Goal: Use online tool/utility: Utilize a website feature to perform a specific function

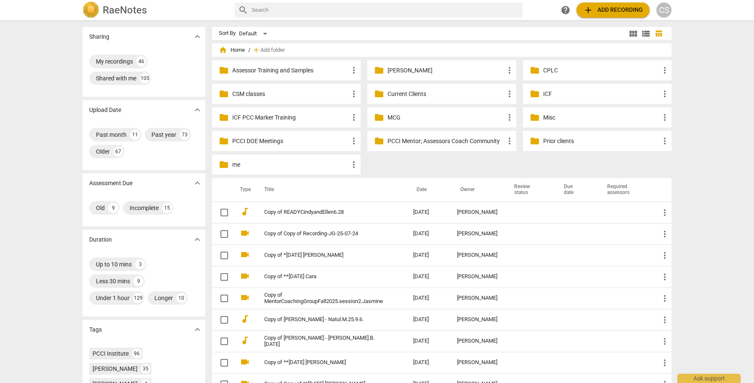
click at [253, 96] on p "CSM classes" at bounding box center [290, 94] width 117 height 9
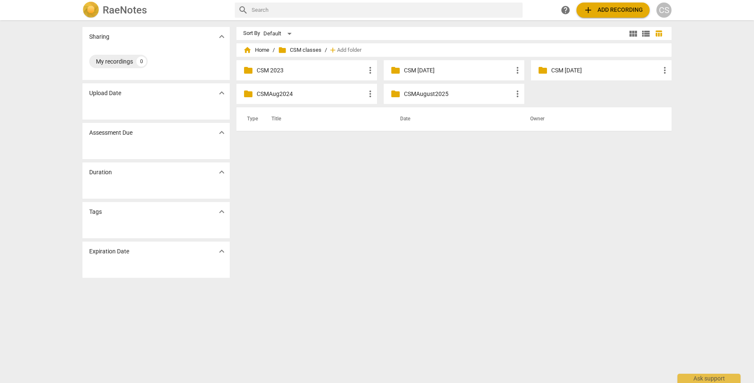
click at [422, 93] on p "CSMAugust2025" at bounding box center [458, 94] width 109 height 9
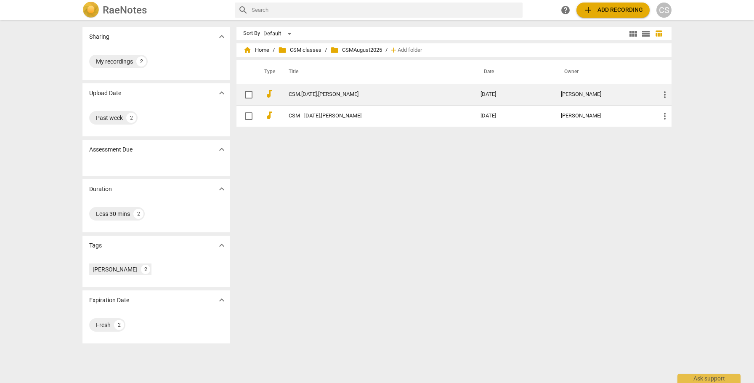
click at [632, 93] on div "[PERSON_NAME]" at bounding box center [603, 94] width 85 height 6
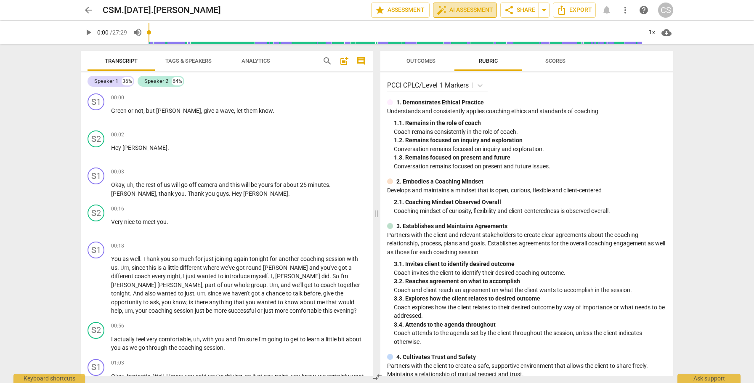
click at [458, 7] on span "auto_fix_high AI Assessment" at bounding box center [465, 10] width 56 height 10
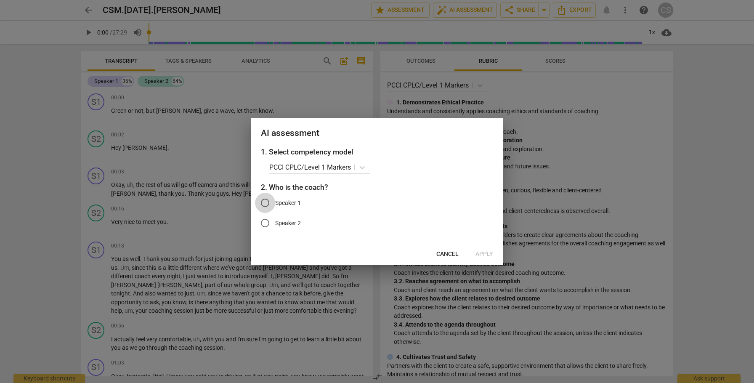
click at [266, 202] on input "Speaker 1" at bounding box center [265, 203] width 20 height 20
radio input "true"
click at [266, 202] on input "Speaker 1" at bounding box center [265, 203] width 20 height 20
click at [447, 251] on span "Cancel" at bounding box center [447, 254] width 22 height 8
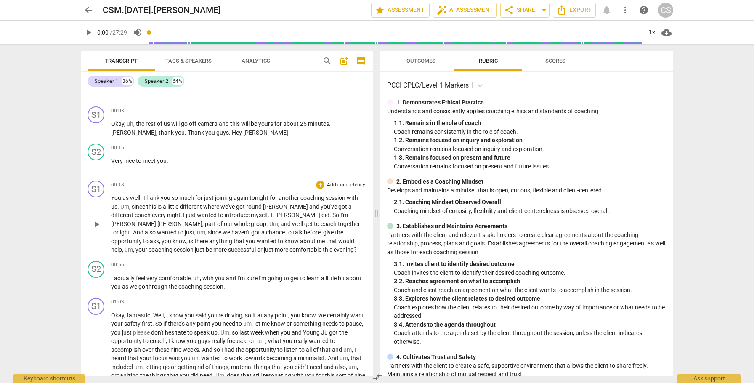
scroll to position [44, 0]
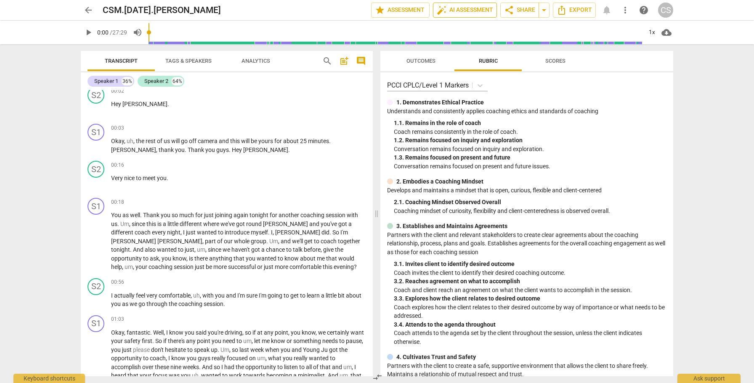
click at [456, 10] on span "auto_fix_high AI Assessment" at bounding box center [465, 10] width 56 height 10
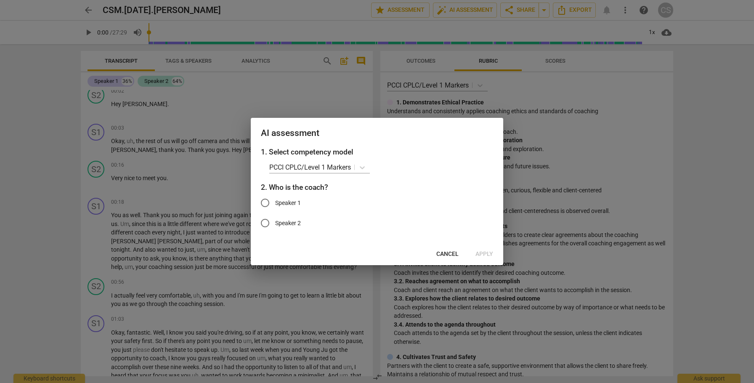
click at [267, 204] on input "Speaker 1" at bounding box center [265, 203] width 20 height 20
radio input "true"
click at [482, 257] on span "Apply" at bounding box center [485, 254] width 18 height 8
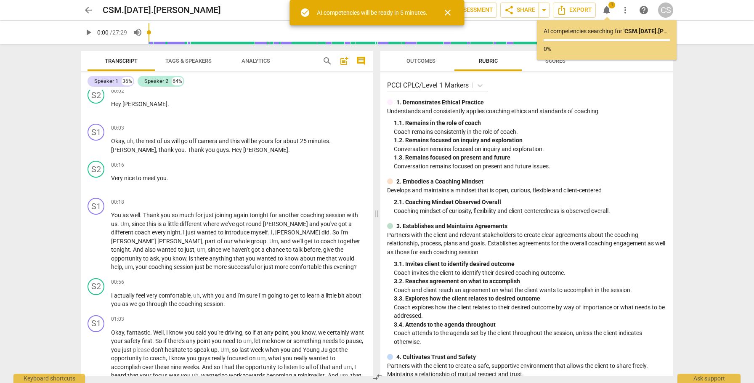
click at [87, 10] on span "arrow_back" at bounding box center [88, 10] width 10 height 10
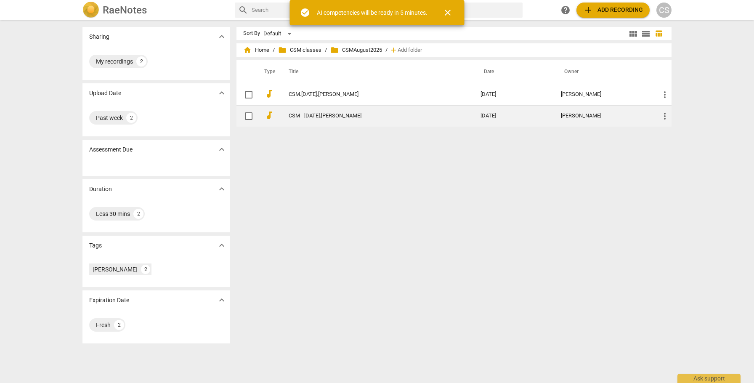
click at [368, 117] on link "CSM - [DATE].[PERSON_NAME]" at bounding box center [370, 116] width 162 height 6
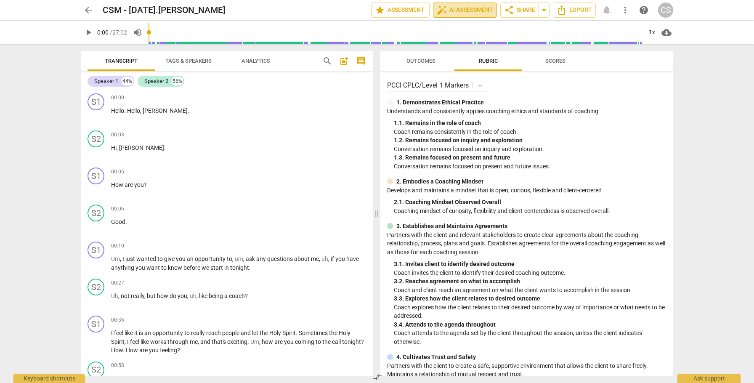
click at [462, 8] on span "auto_fix_high AI Assessment" at bounding box center [465, 10] width 56 height 10
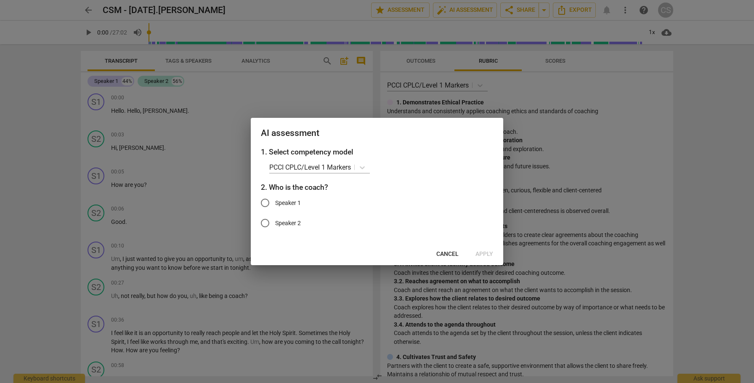
click at [266, 203] on input "Speaker 1" at bounding box center [265, 203] width 20 height 20
radio input "true"
click at [481, 253] on span "Apply" at bounding box center [485, 254] width 18 height 8
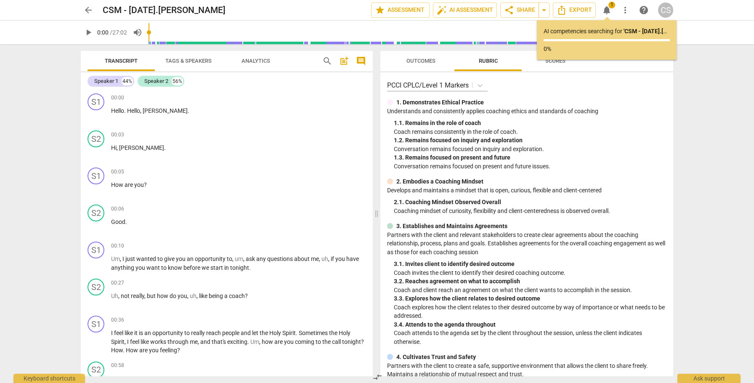
click at [84, 11] on span "arrow_back" at bounding box center [88, 10] width 10 height 10
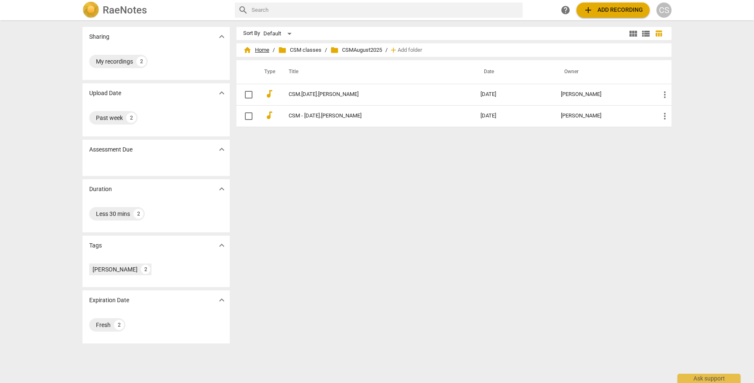
click at [260, 50] on span "home Home" at bounding box center [256, 50] width 26 height 8
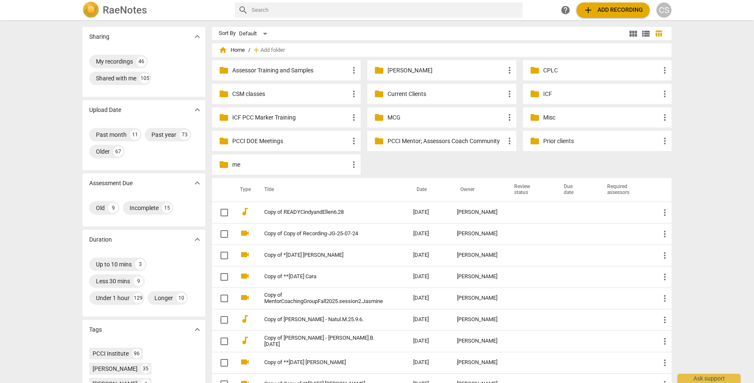
click at [391, 118] on p "MCG" at bounding box center [446, 117] width 117 height 9
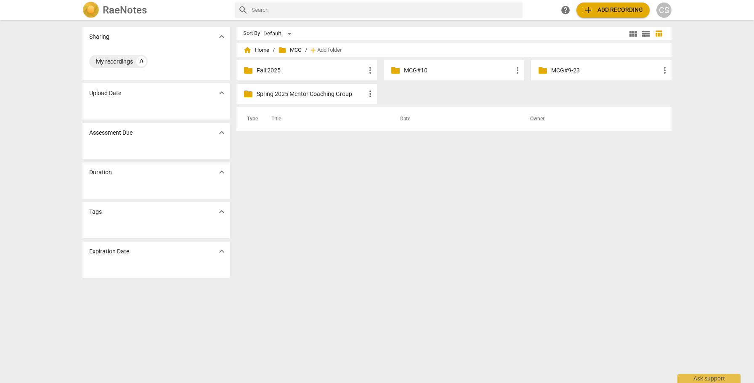
click at [260, 67] on p "Fall 2025" at bounding box center [311, 70] width 109 height 9
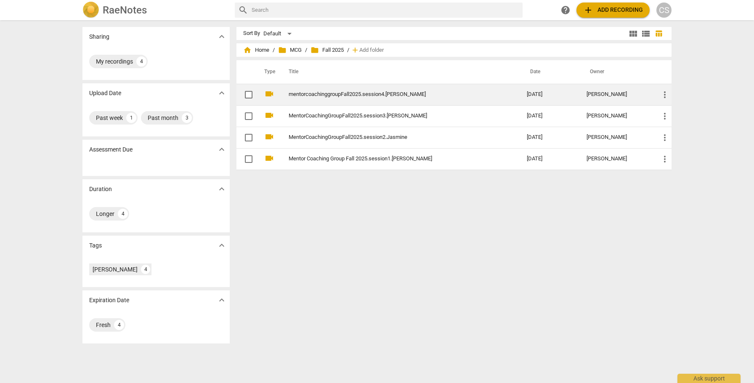
click at [315, 96] on link "mentorcoachinggroupFall2025.session4.[PERSON_NAME]" at bounding box center [393, 94] width 208 height 6
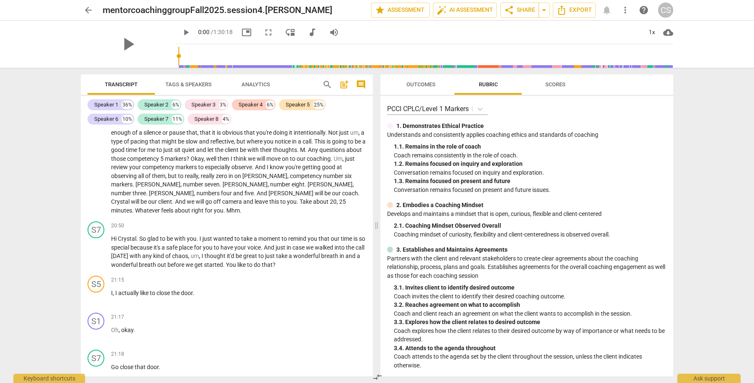
scroll to position [2218, 0]
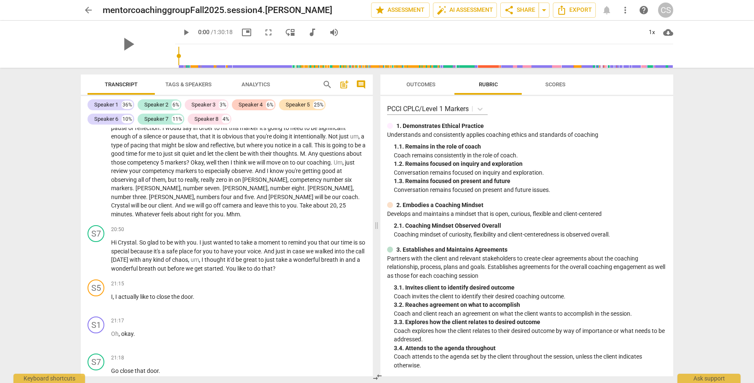
click at [193, 82] on span "Tags & Speakers" at bounding box center [188, 84] width 46 height 6
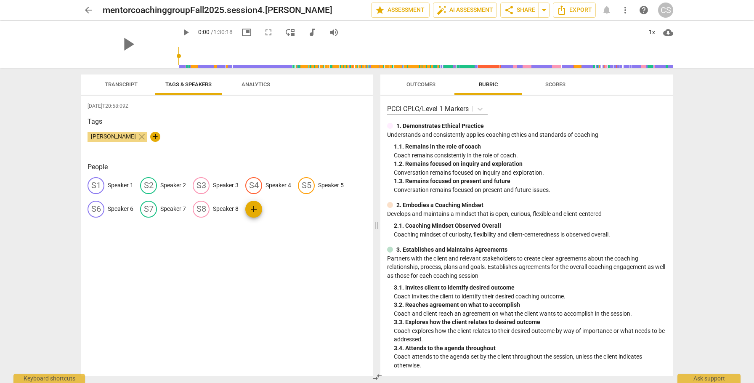
click at [176, 209] on p "Speaker 7" at bounding box center [173, 209] width 26 height 9
type input "[PERSON_NAME]"
click at [225, 145] on div "[PERSON_NAME] close +" at bounding box center [227, 140] width 279 height 17
click at [125, 86] on span "Transcript" at bounding box center [121, 84] width 33 height 6
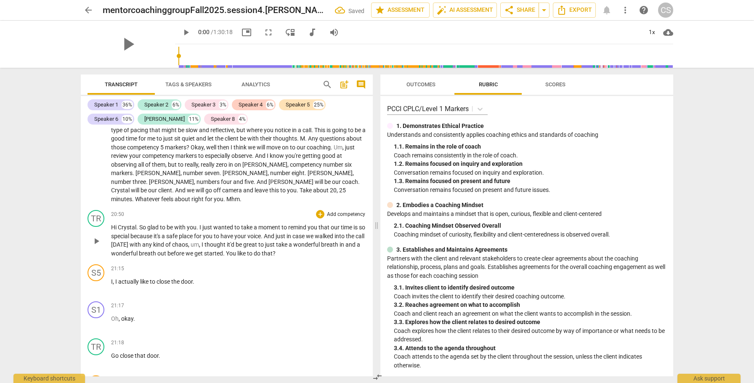
scroll to position [2240, 0]
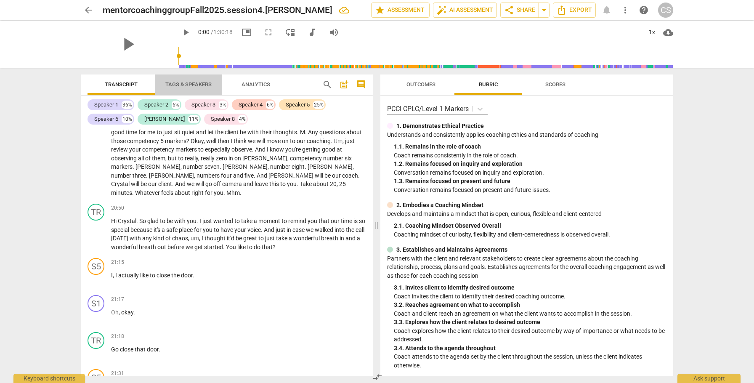
click at [203, 83] on span "Tags & Speakers" at bounding box center [188, 84] width 46 height 6
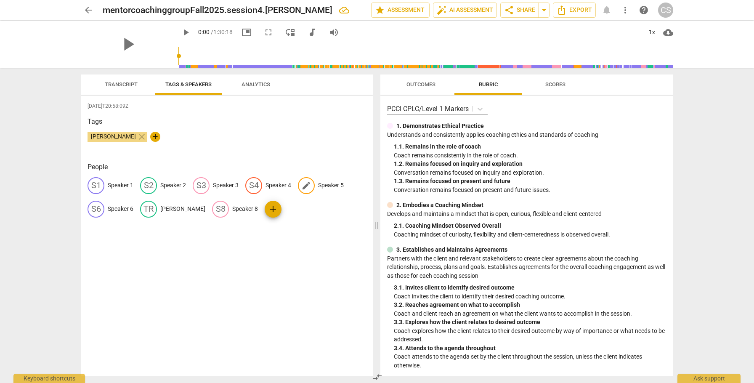
click at [341, 184] on p "Speaker 5" at bounding box center [331, 185] width 26 height 9
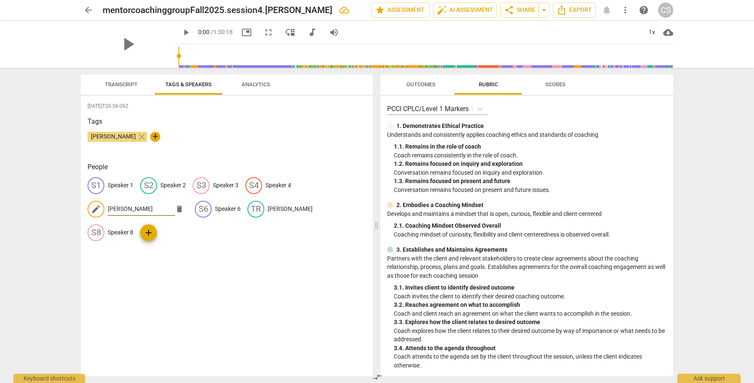
type input "[PERSON_NAME]"
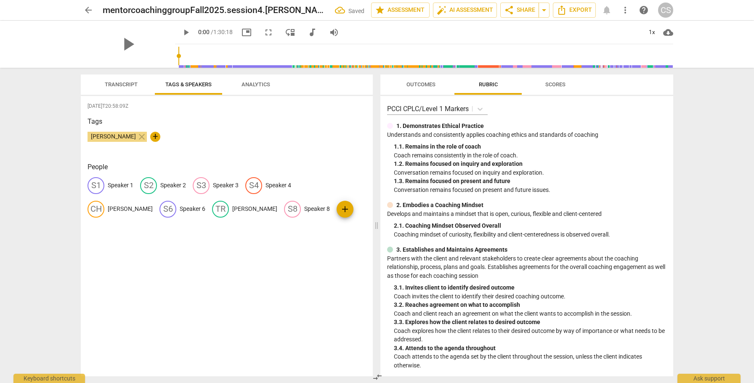
click at [121, 83] on span "Transcript" at bounding box center [121, 84] width 33 height 6
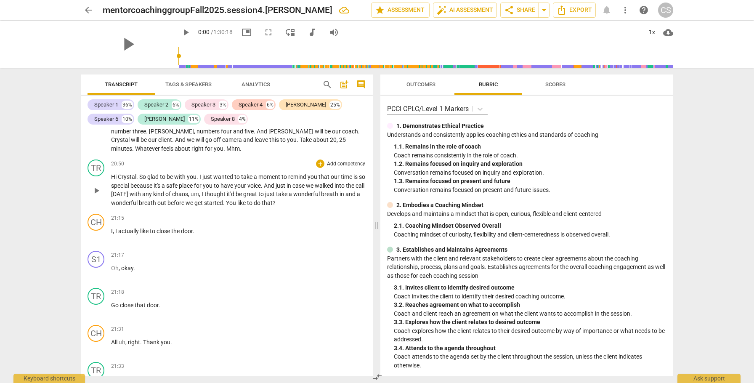
scroll to position [2295, 0]
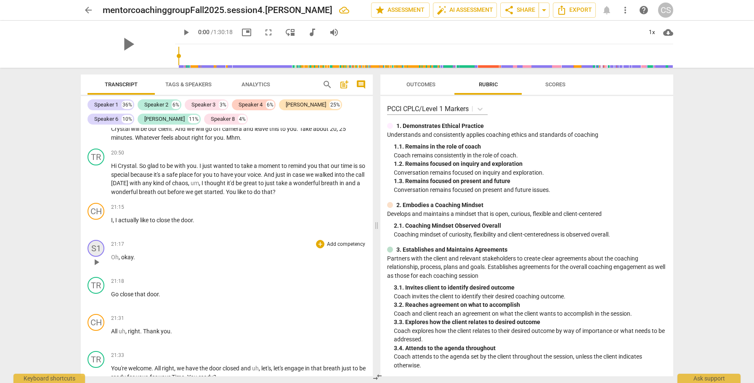
click at [98, 247] on div "S1" at bounding box center [96, 248] width 17 height 17
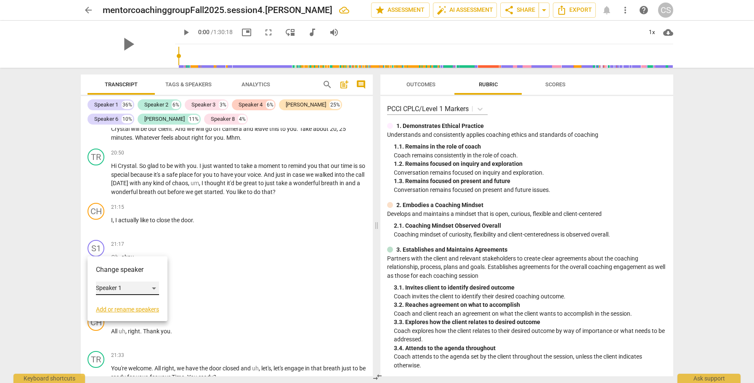
click at [158, 285] on div "Speaker 1" at bounding box center [127, 288] width 63 height 13
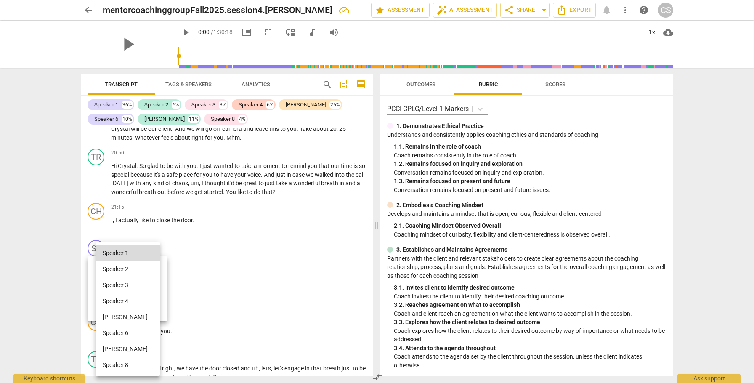
click at [125, 348] on li "[PERSON_NAME]" at bounding box center [128, 349] width 64 height 16
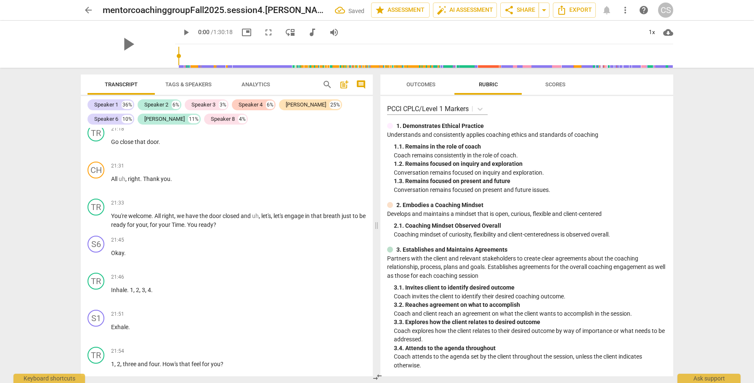
scroll to position [2450, 0]
click at [199, 222] on span "You" at bounding box center [192, 222] width 11 height 7
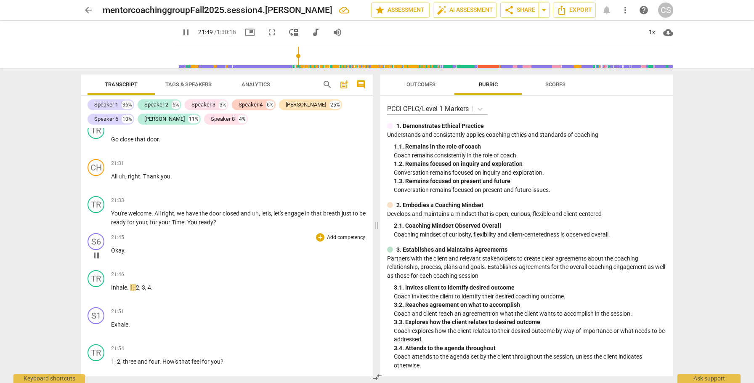
click at [111, 250] on span "Okay" at bounding box center [117, 250] width 13 height 7
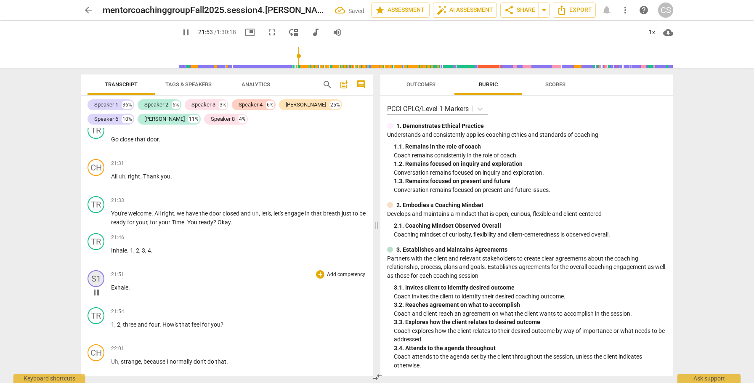
click at [99, 280] on div "S1" at bounding box center [96, 278] width 17 height 17
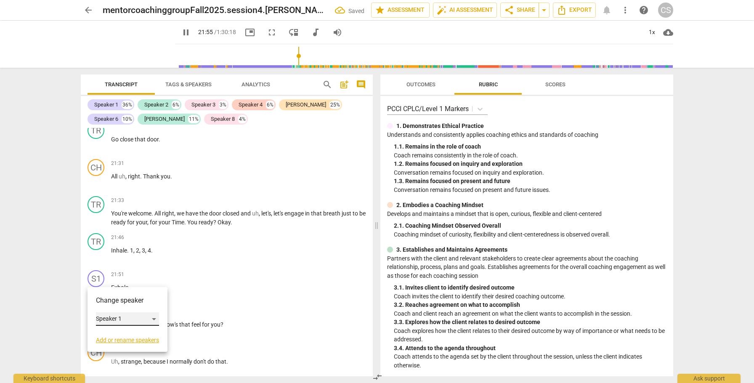
click at [153, 317] on div "Speaker 1" at bounding box center [127, 318] width 63 height 13
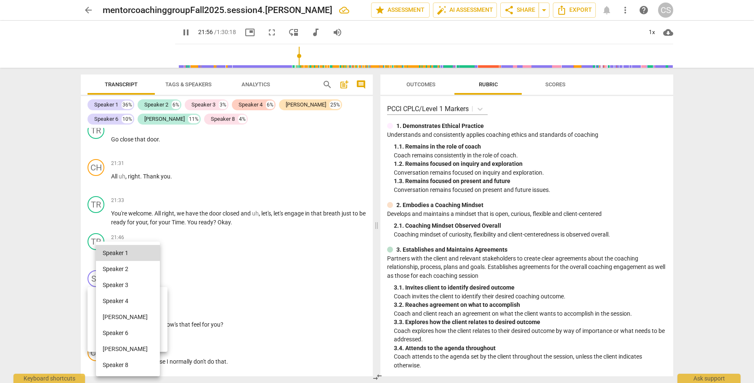
click at [128, 350] on li "[PERSON_NAME]" at bounding box center [128, 349] width 64 height 16
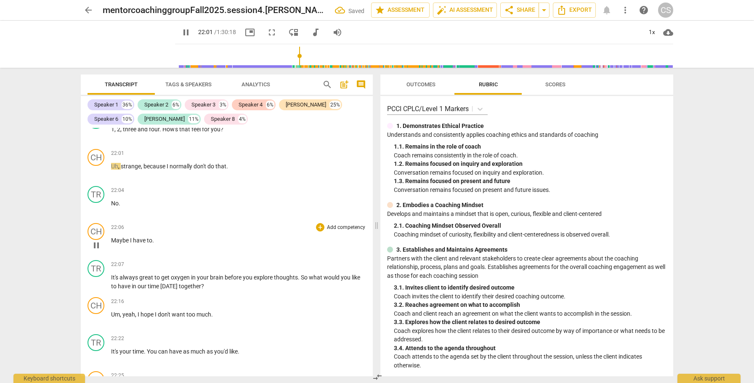
scroll to position [2653, 0]
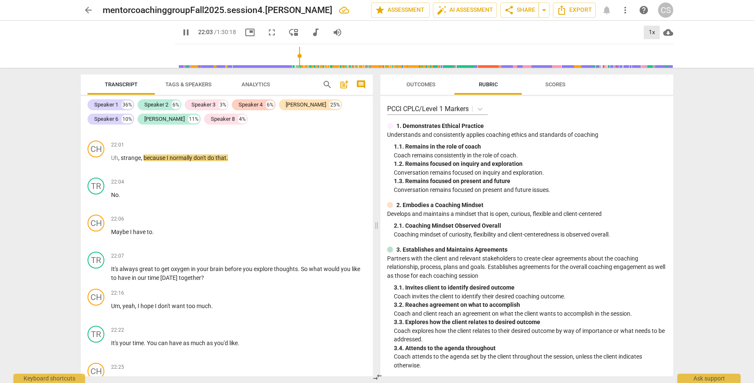
click at [652, 34] on div "1x" at bounding box center [652, 32] width 16 height 13
click at [649, 81] on li "1.5x" at bounding box center [658, 81] width 28 height 16
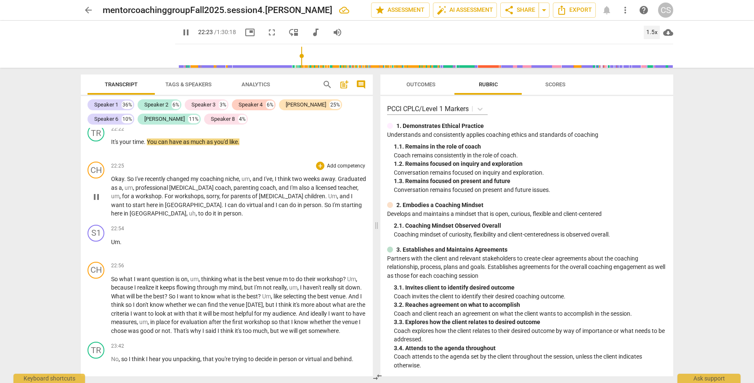
scroll to position [2855, 0]
click at [341, 204] on span "starting" at bounding box center [351, 204] width 21 height 7
click at [111, 240] on span "Um" at bounding box center [115, 241] width 9 height 7
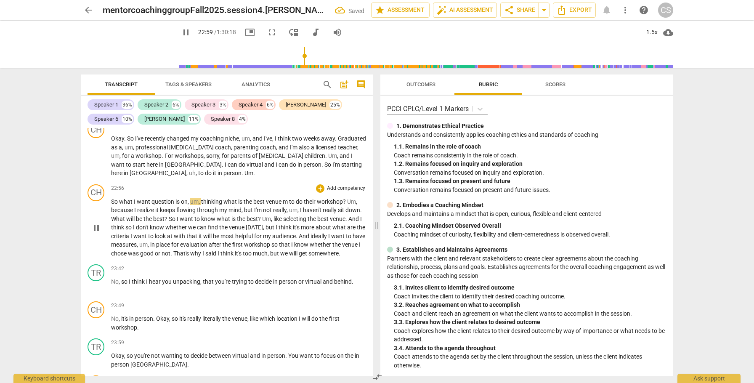
scroll to position [2898, 0]
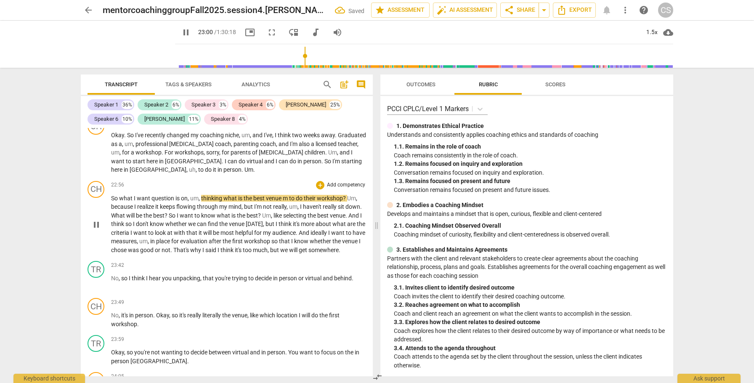
click at [280, 249] on span "but" at bounding box center [275, 250] width 10 height 7
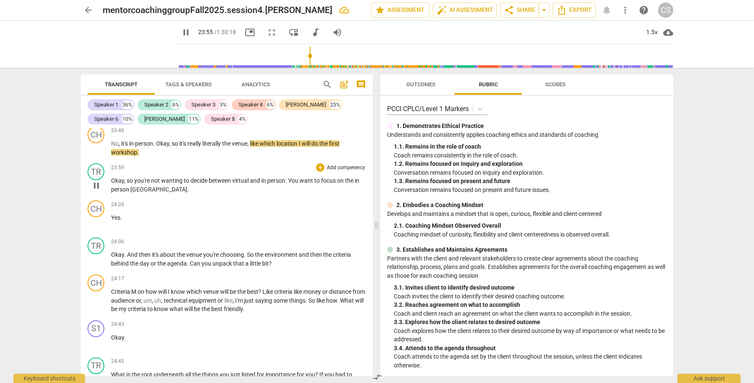
scroll to position [3071, 0]
click at [118, 192] on span "person" at bounding box center [120, 188] width 19 height 7
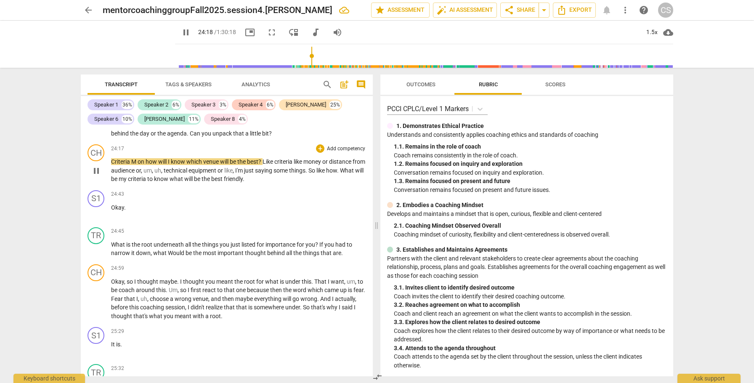
scroll to position [3200, 0]
click at [184, 182] on span "what" at bounding box center [177, 178] width 15 height 7
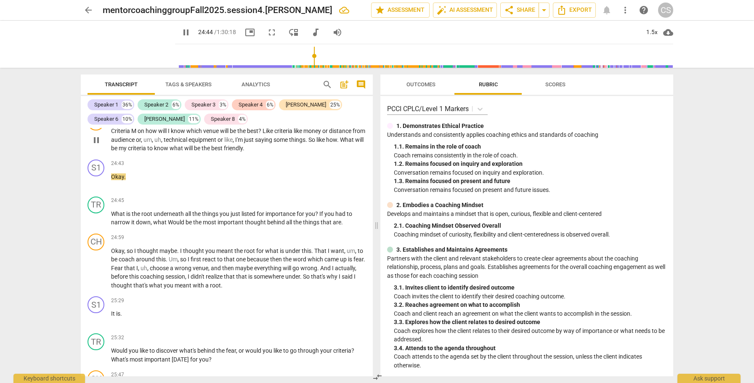
scroll to position [3241, 0]
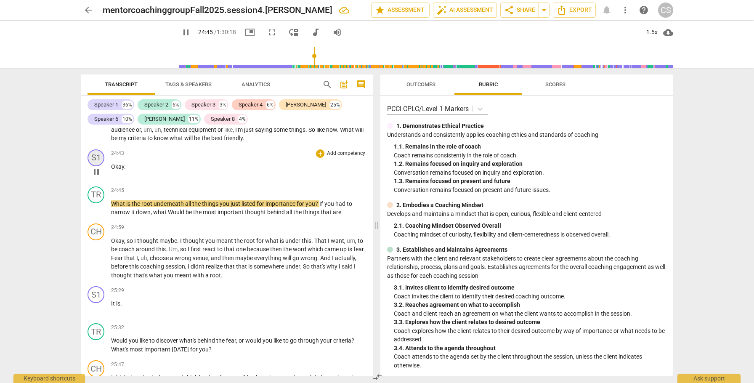
click at [96, 165] on div "S1" at bounding box center [96, 157] width 17 height 17
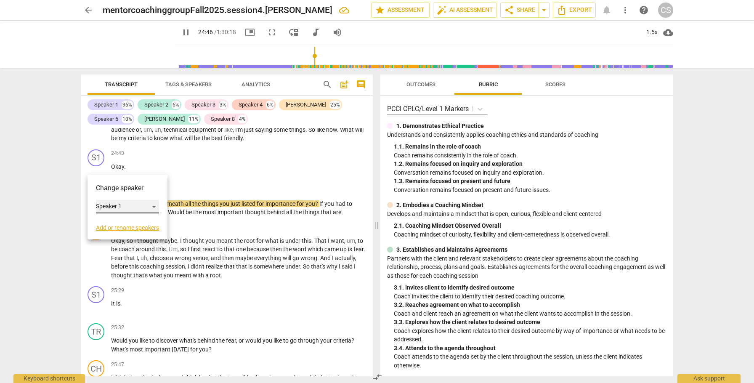
click at [154, 203] on div "Speaker 1" at bounding box center [127, 206] width 63 height 13
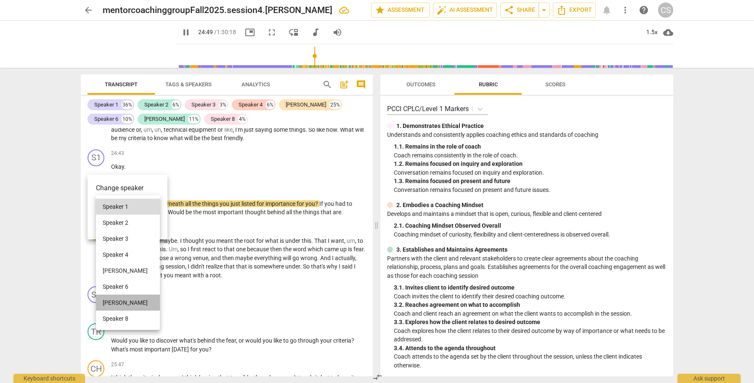
click at [109, 301] on li "[PERSON_NAME]" at bounding box center [128, 303] width 64 height 16
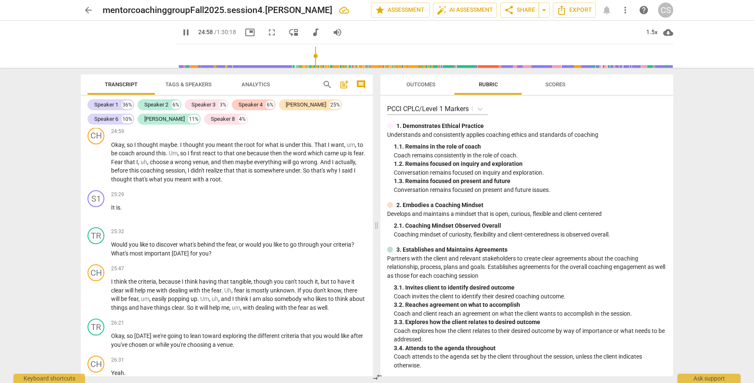
scroll to position [3338, 0]
click at [193, 181] on span "meant" at bounding box center [184, 178] width 18 height 7
click at [97, 206] on div "S1" at bounding box center [96, 197] width 17 height 17
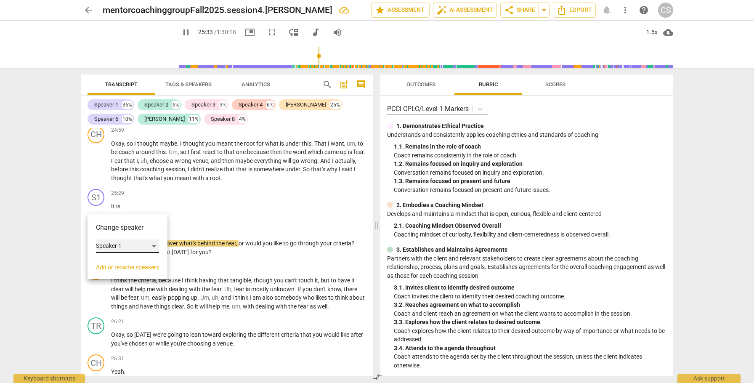
click at [150, 245] on div "Speaker 1" at bounding box center [127, 245] width 63 height 13
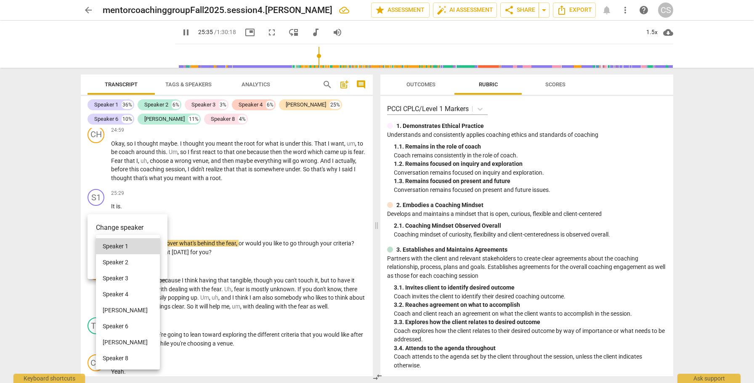
click at [111, 338] on li "[PERSON_NAME]" at bounding box center [128, 342] width 64 height 16
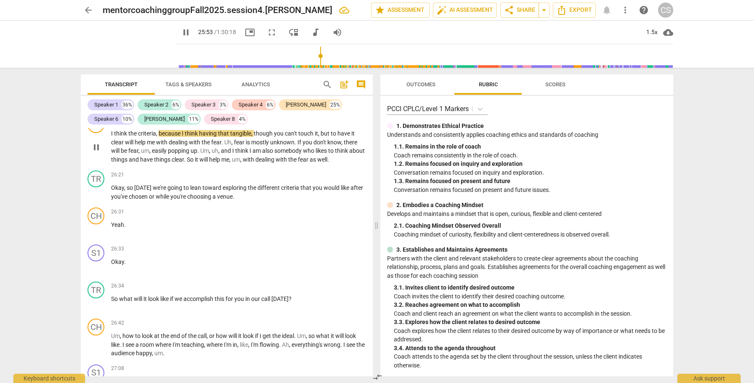
scroll to position [3480, 0]
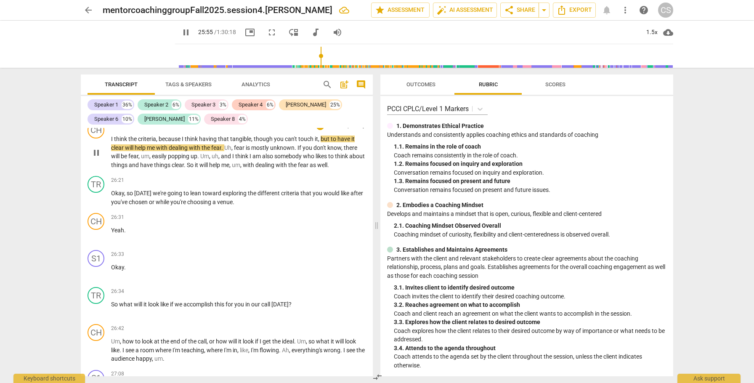
click at [298, 168] on span "the" at bounding box center [293, 165] width 10 height 7
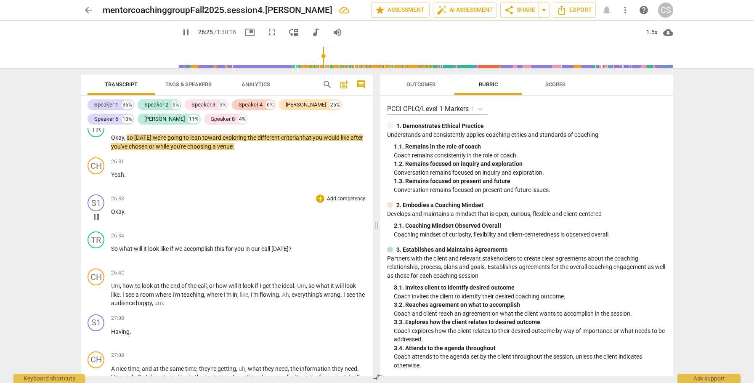
scroll to position [3540, 0]
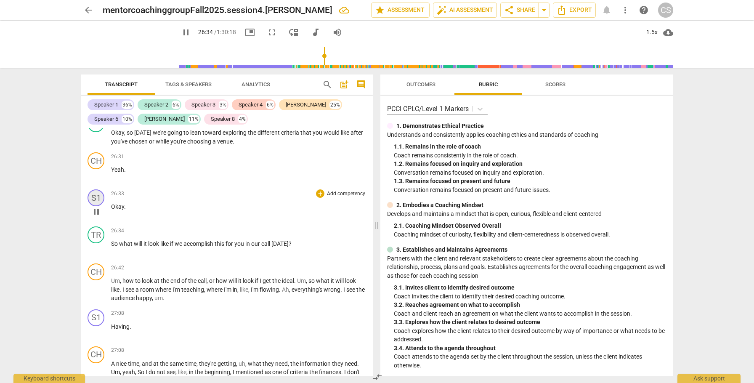
click at [97, 206] on div "S1" at bounding box center [96, 197] width 17 height 17
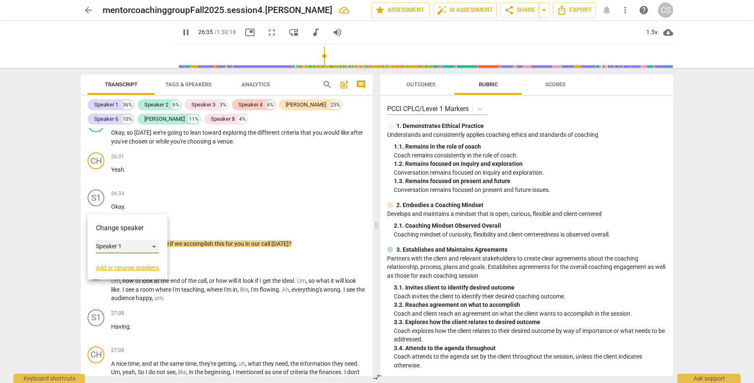
click at [143, 245] on div "Speaker 1" at bounding box center [127, 246] width 63 height 13
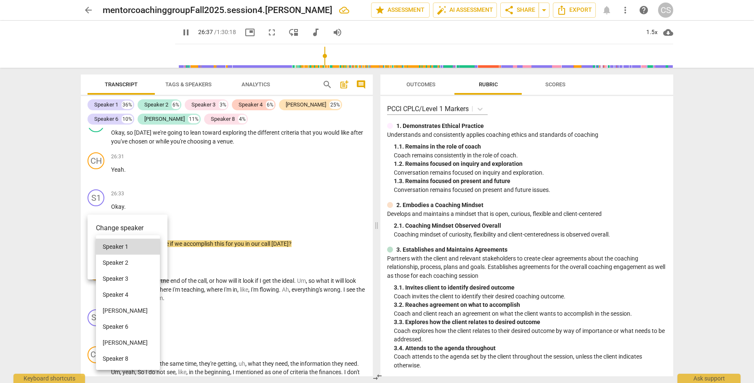
click at [114, 341] on li "[PERSON_NAME]" at bounding box center [128, 343] width 64 height 16
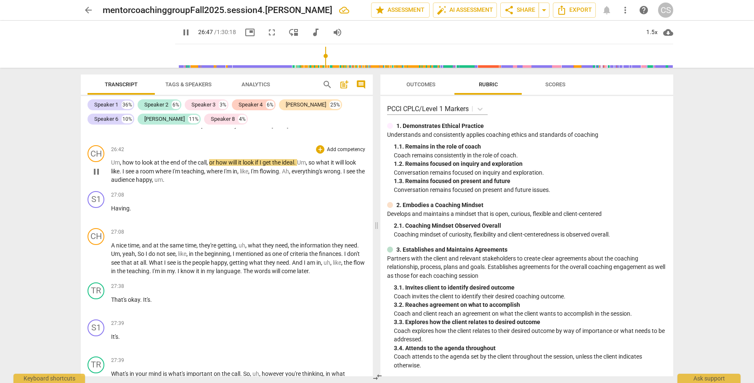
scroll to position [3665, 0]
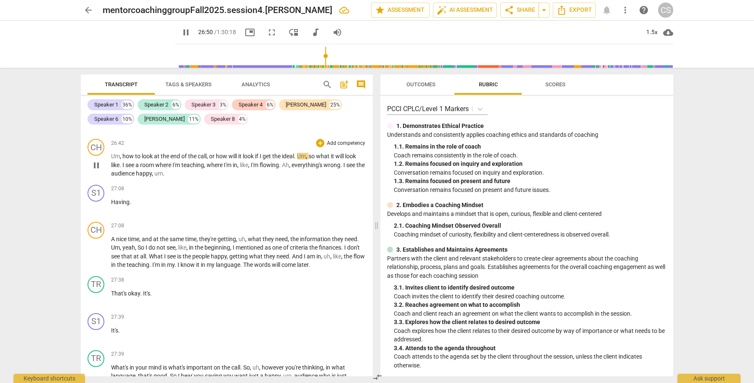
click at [133, 177] on span "audience" at bounding box center [123, 173] width 25 height 7
click at [112, 205] on span "Having" at bounding box center [120, 202] width 19 height 7
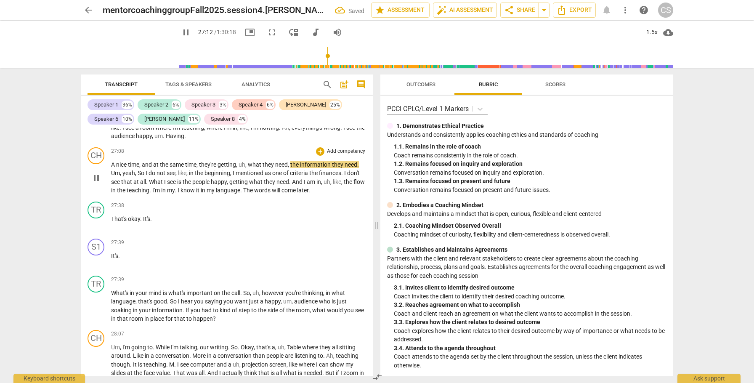
scroll to position [3704, 0]
click at [254, 192] on span "The" at bounding box center [248, 188] width 11 height 7
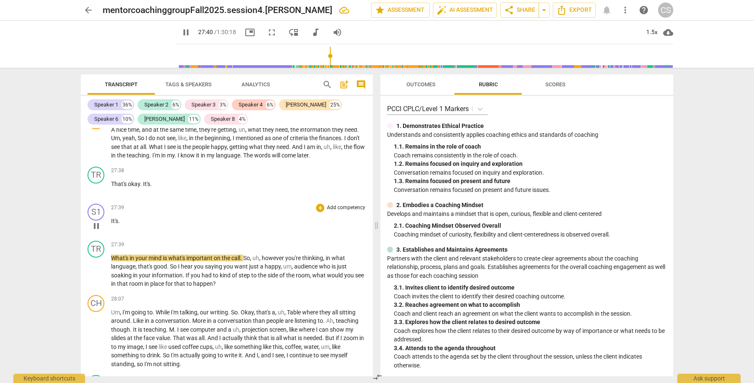
scroll to position [3742, 0]
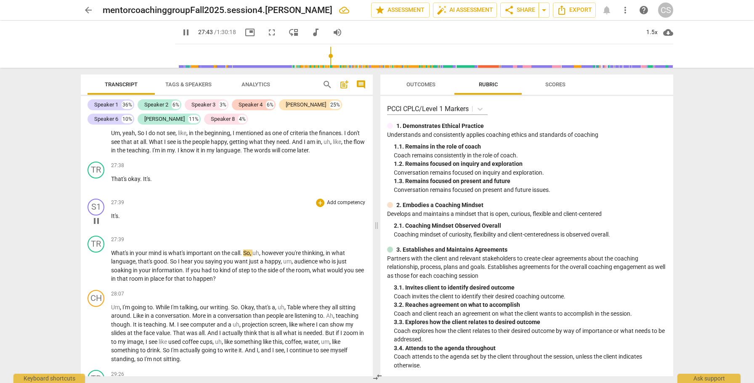
click at [111, 219] on span "It's" at bounding box center [114, 216] width 7 height 7
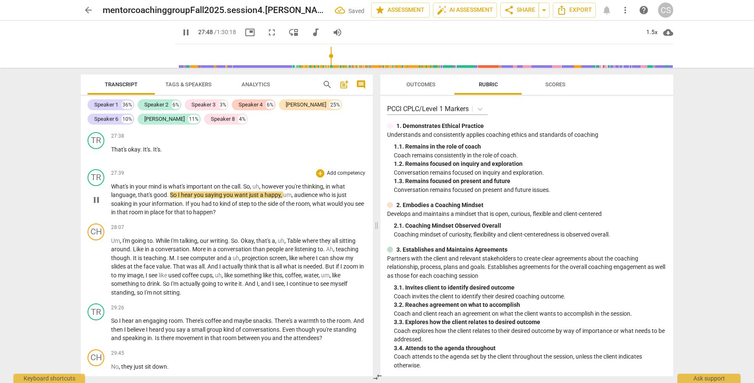
scroll to position [3784, 0]
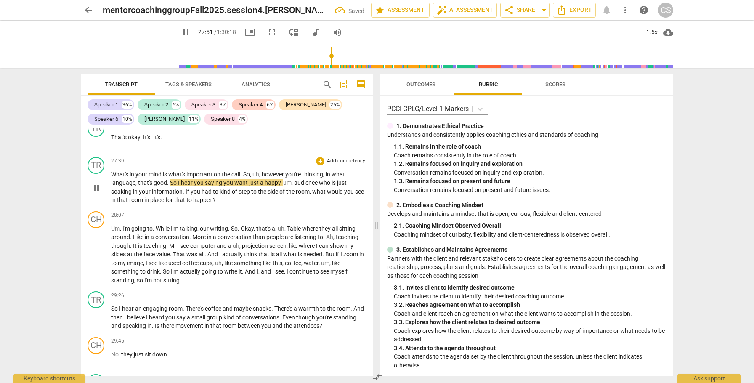
click at [324, 195] on span "what" at bounding box center [319, 191] width 15 height 7
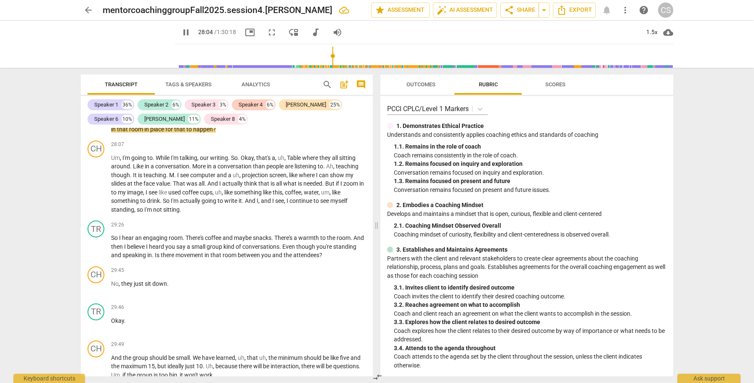
scroll to position [3855, 0]
click at [279, 204] on span "see" at bounding box center [279, 200] width 9 height 7
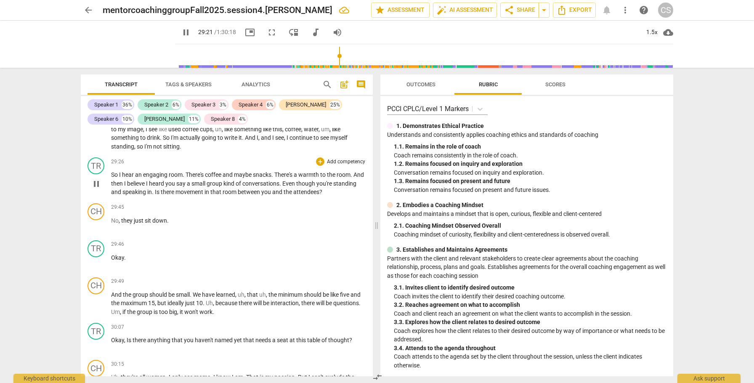
scroll to position [3926, 0]
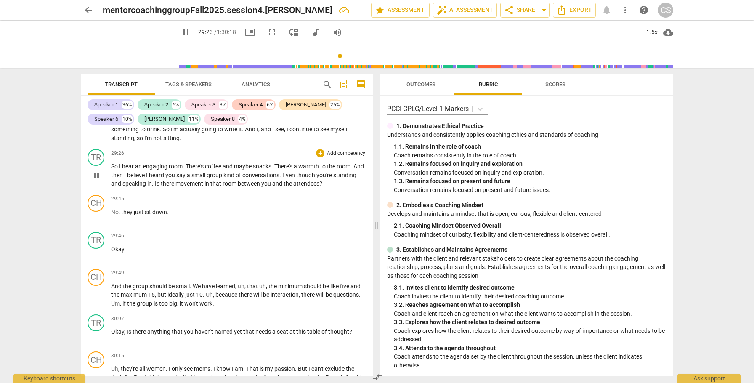
click at [272, 187] on span "you" at bounding box center [266, 183] width 11 height 7
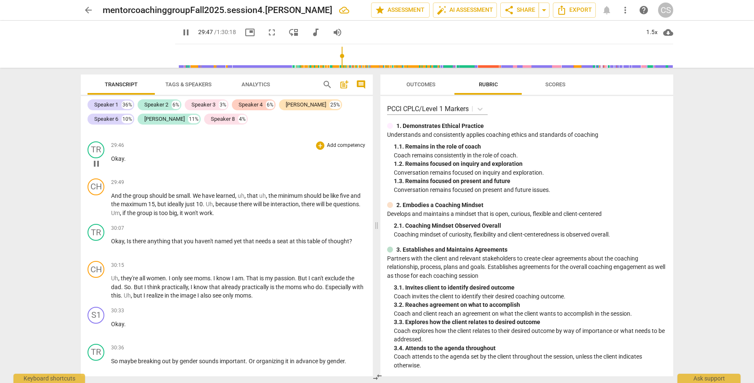
scroll to position [4032, 0]
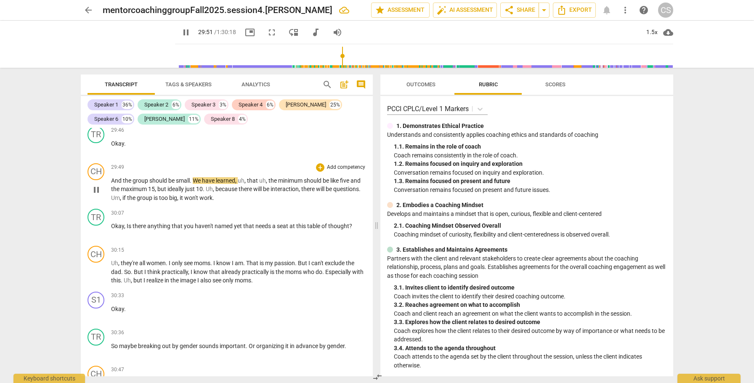
click at [177, 201] on span "big" at bounding box center [173, 197] width 8 height 7
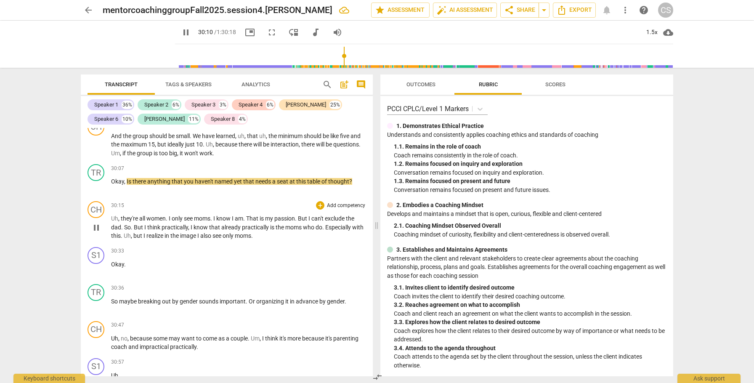
scroll to position [4081, 0]
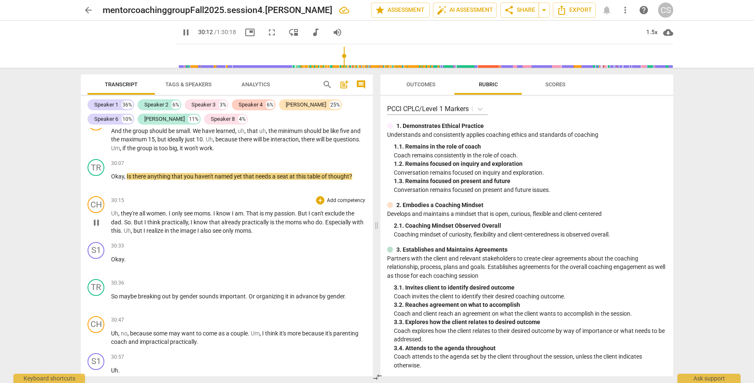
click at [333, 226] on span "Especially" at bounding box center [338, 222] width 27 height 7
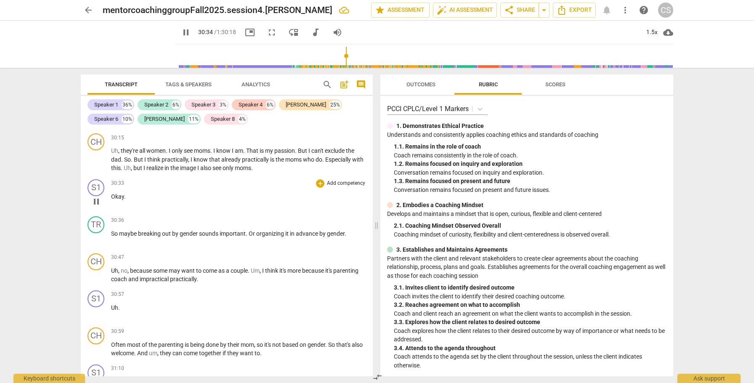
scroll to position [4145, 0]
click at [97, 194] on div "S1" at bounding box center [96, 186] width 17 height 17
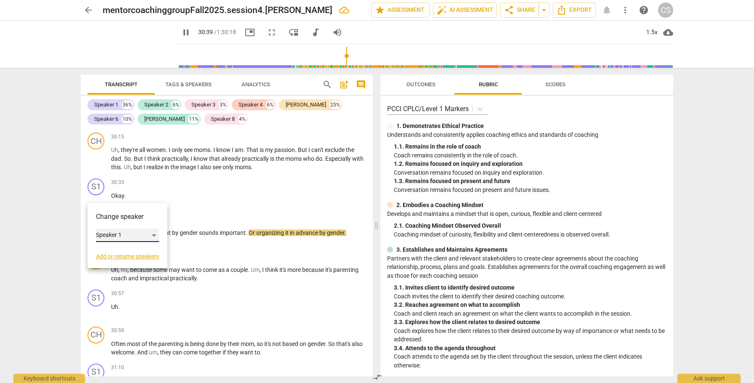
click at [147, 230] on div "Speaker 1" at bounding box center [127, 235] width 63 height 13
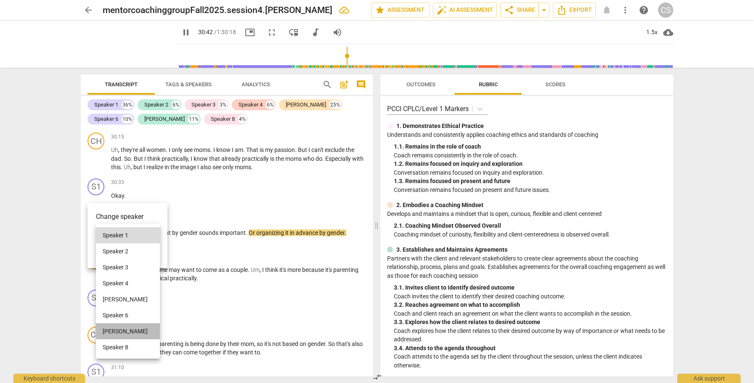
click at [120, 331] on li "[PERSON_NAME]" at bounding box center [128, 331] width 64 height 16
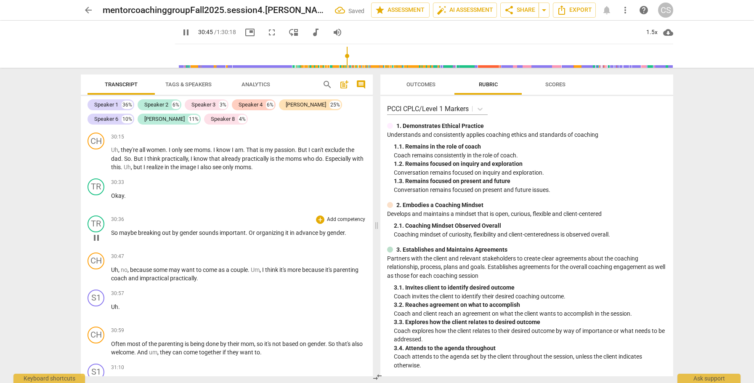
click at [112, 236] on span "So" at bounding box center [115, 232] width 8 height 7
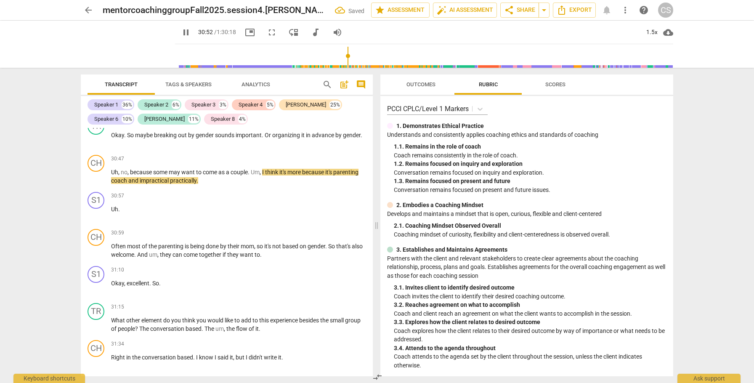
scroll to position [4207, 0]
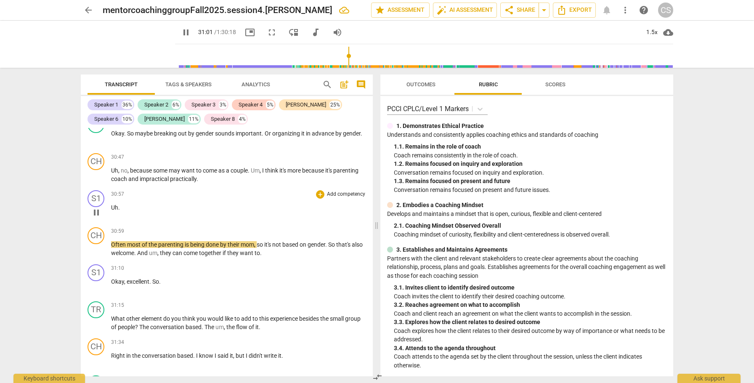
click at [122, 212] on p "Uh ." at bounding box center [238, 207] width 255 height 9
type input "1862"
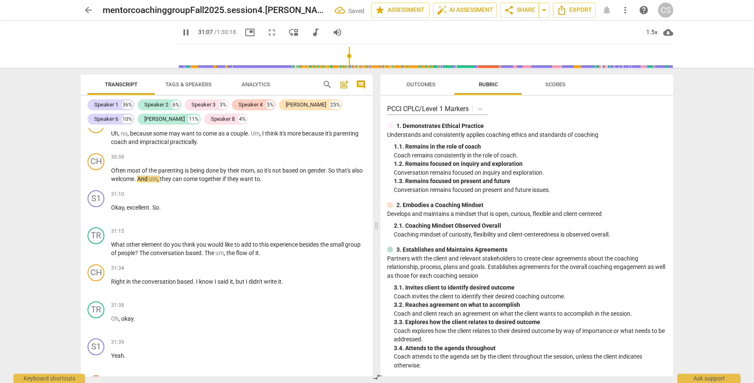
scroll to position [4246, 0]
click at [99, 206] on div "S1" at bounding box center [96, 197] width 17 height 17
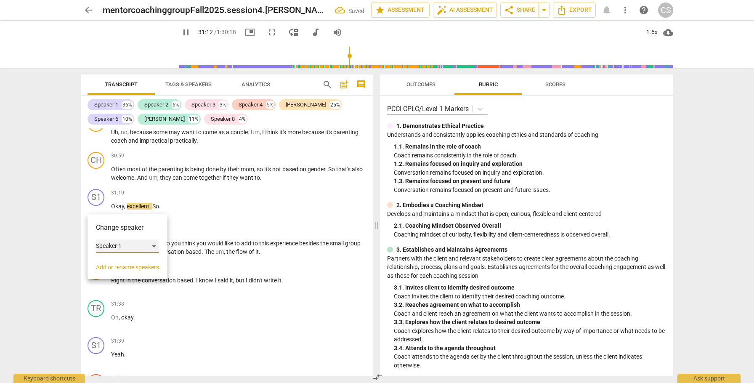
click at [136, 243] on div "Speaker 1" at bounding box center [127, 245] width 63 height 13
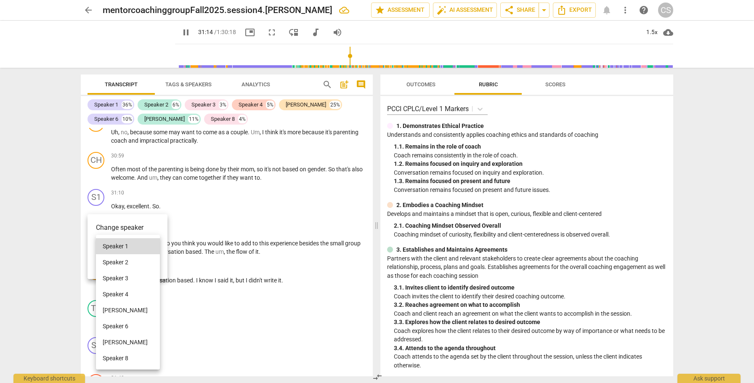
click at [106, 343] on li "[PERSON_NAME]" at bounding box center [128, 342] width 64 height 16
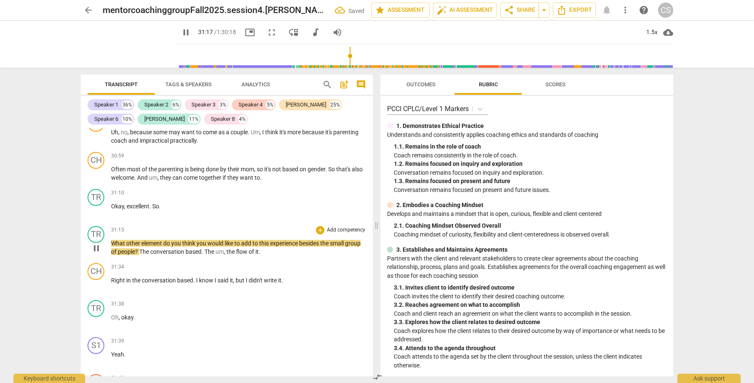
click at [112, 247] on span "What" at bounding box center [118, 243] width 15 height 7
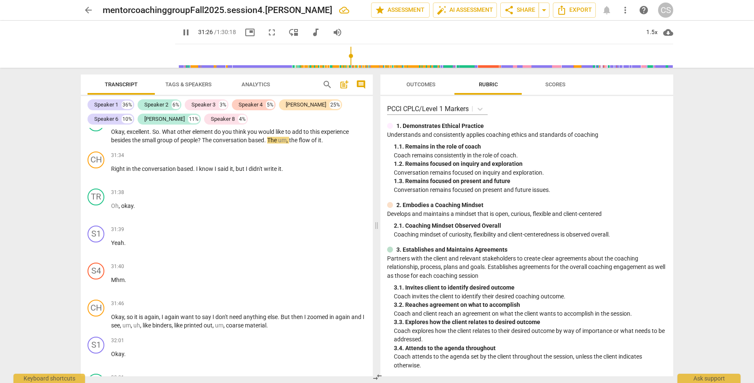
scroll to position [4323, 0]
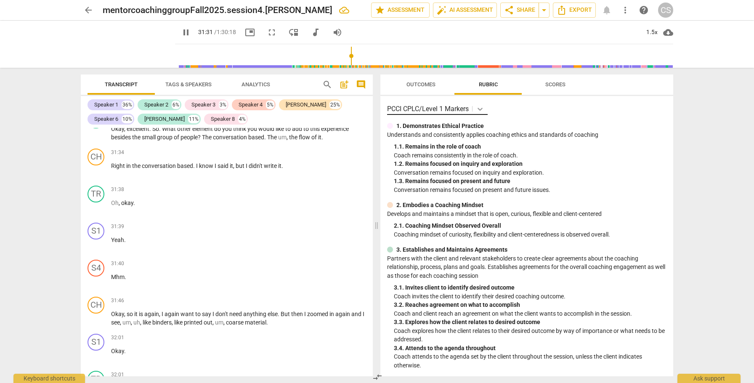
click at [483, 107] on icon at bounding box center [480, 109] width 8 height 8
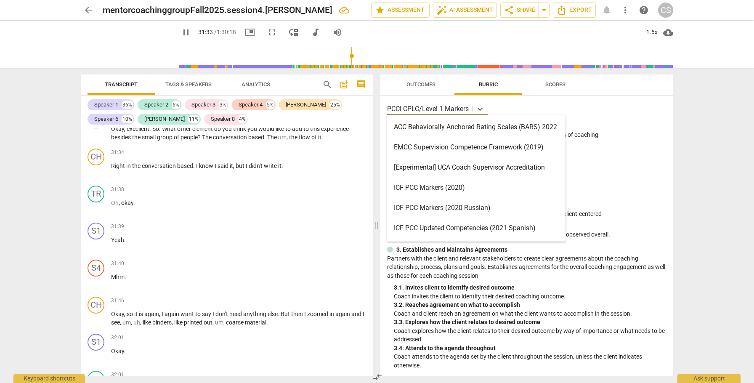
click at [449, 186] on div "ICF PCC Markers (2020)" at bounding box center [476, 188] width 178 height 20
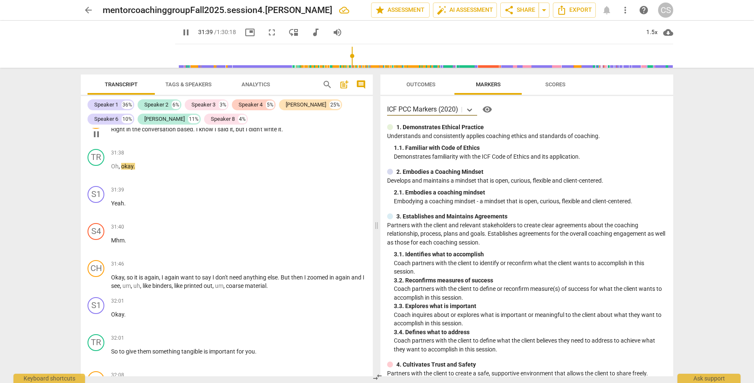
scroll to position [4362, 0]
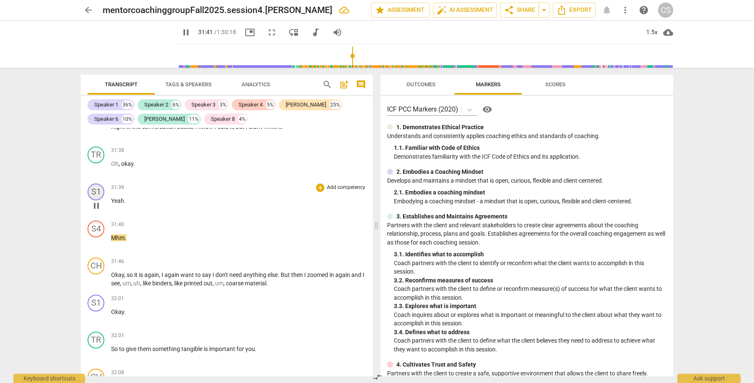
click at [96, 200] on div "S1" at bounding box center [96, 192] width 17 height 17
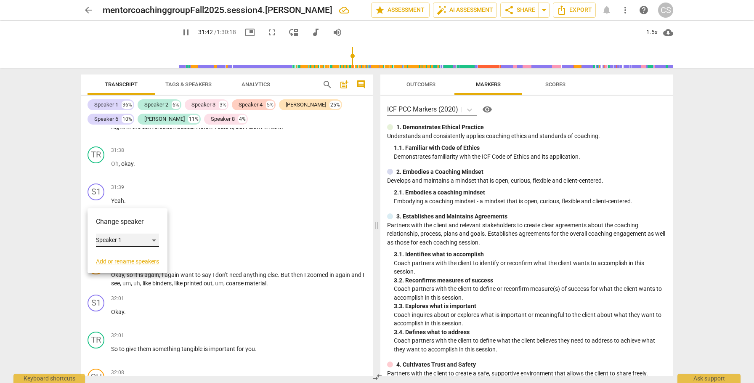
click at [128, 240] on div "Speaker 1" at bounding box center [127, 240] width 63 height 13
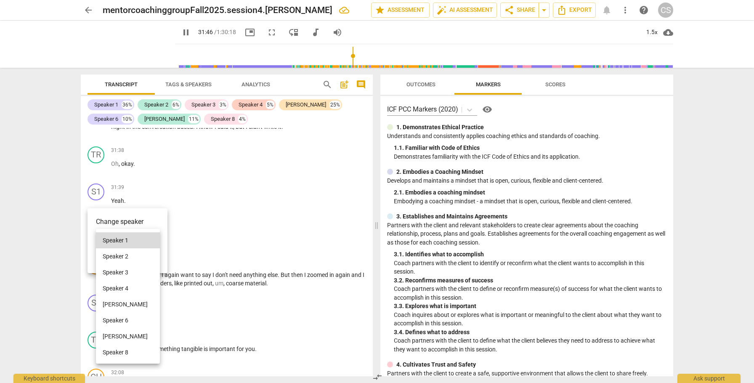
click at [128, 304] on li "[PERSON_NAME]" at bounding box center [128, 304] width 64 height 16
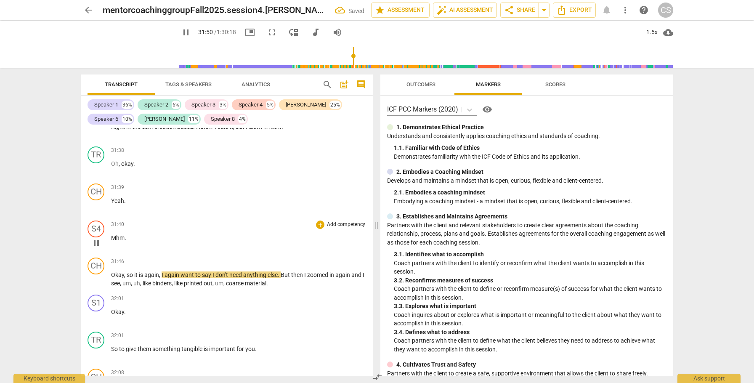
click at [126, 241] on span "." at bounding box center [126, 237] width 2 height 7
type input "1912"
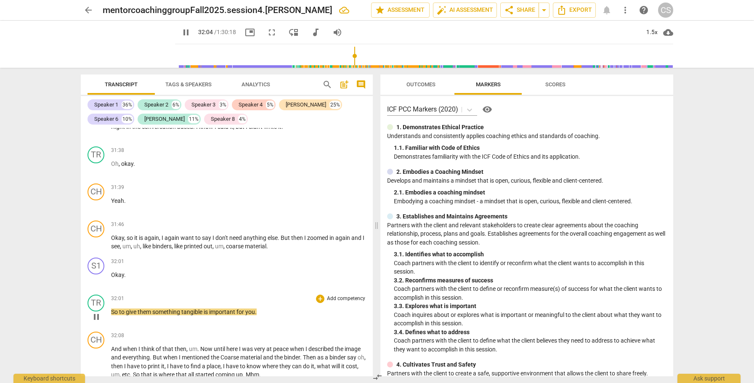
click at [111, 315] on span "So" at bounding box center [115, 312] width 8 height 7
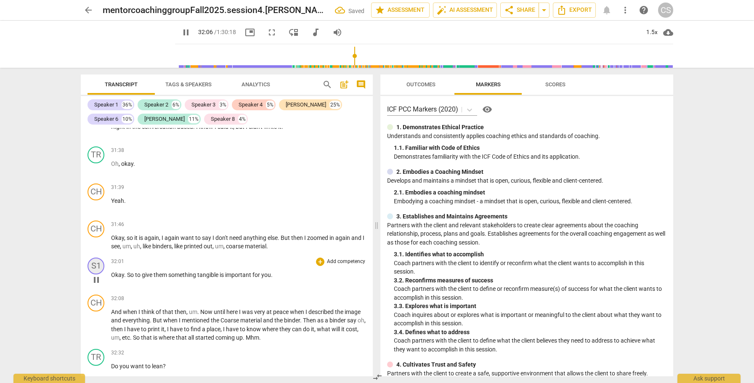
click at [97, 270] on div "S1" at bounding box center [96, 266] width 17 height 17
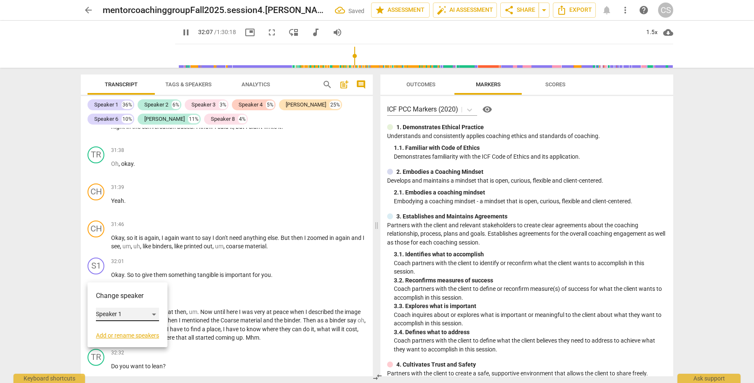
click at [152, 316] on div "Speaker 1" at bounding box center [127, 314] width 63 height 13
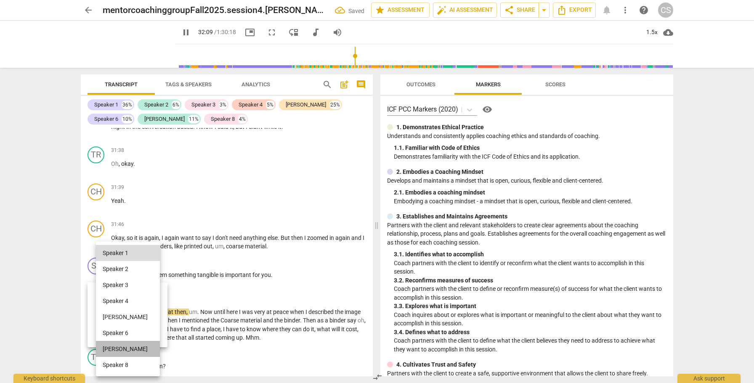
click at [114, 351] on li "[PERSON_NAME]" at bounding box center [128, 349] width 64 height 16
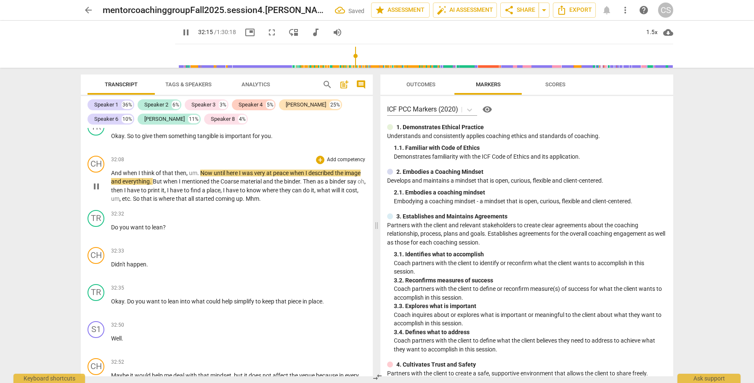
scroll to position [4502, 0]
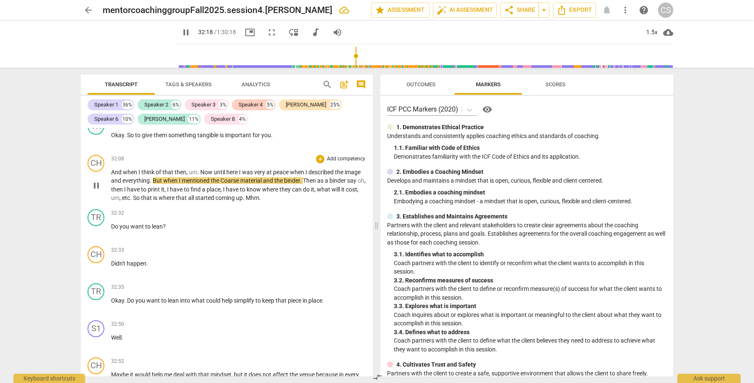
click at [215, 201] on span "started" at bounding box center [205, 197] width 20 height 7
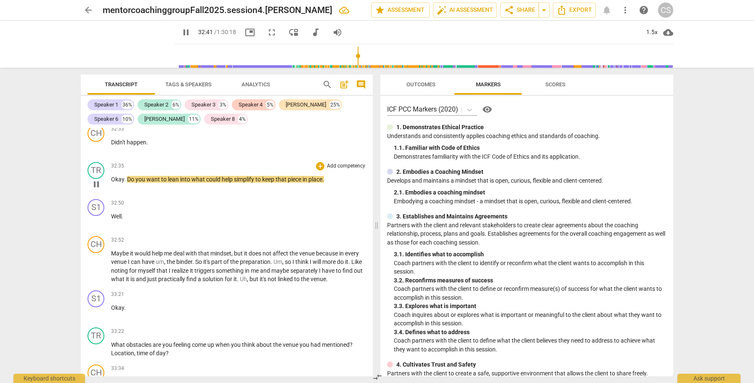
scroll to position [4626, 0]
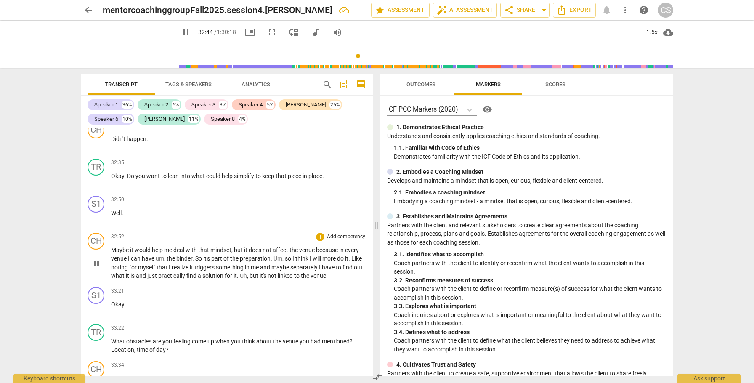
click at [112, 253] on span "Maybe" at bounding box center [120, 250] width 19 height 7
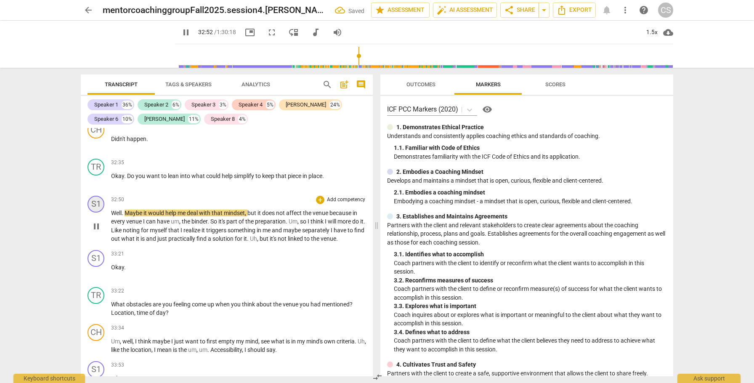
click at [95, 213] on div "S1" at bounding box center [96, 204] width 17 height 17
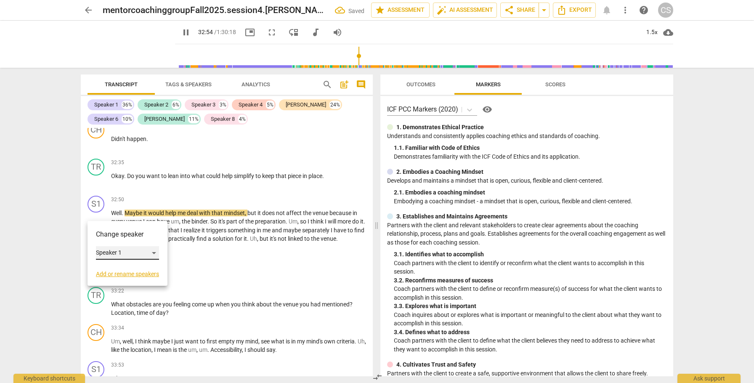
click at [130, 251] on div "Speaker 1" at bounding box center [127, 252] width 63 height 13
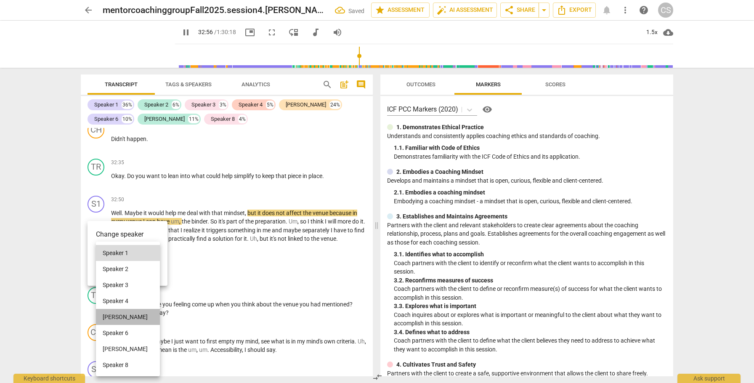
click at [117, 318] on li "[PERSON_NAME]" at bounding box center [128, 317] width 64 height 16
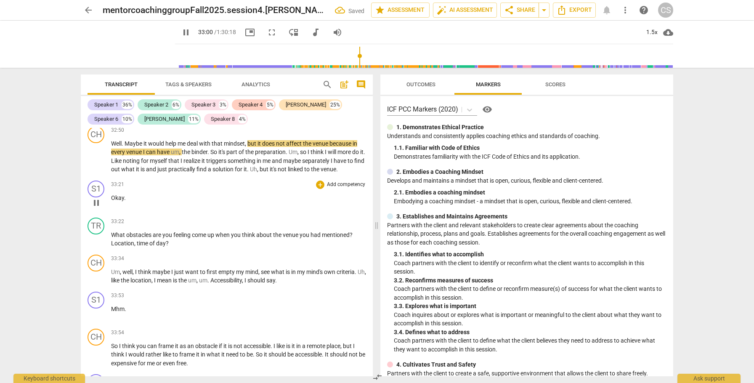
scroll to position [4702, 0]
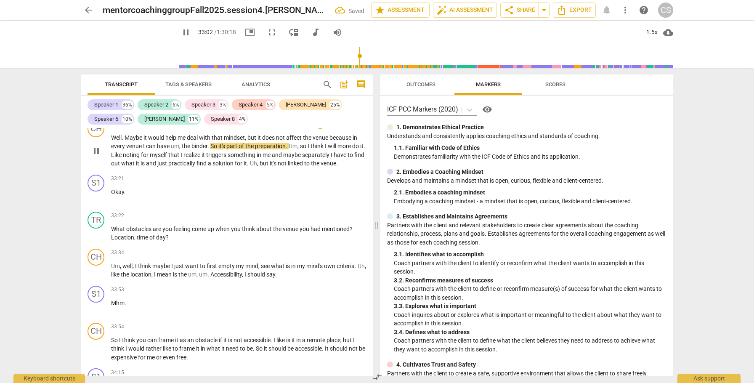
click at [288, 167] on span "not" at bounding box center [283, 163] width 10 height 7
click at [95, 192] on div "S1" at bounding box center [96, 183] width 17 height 17
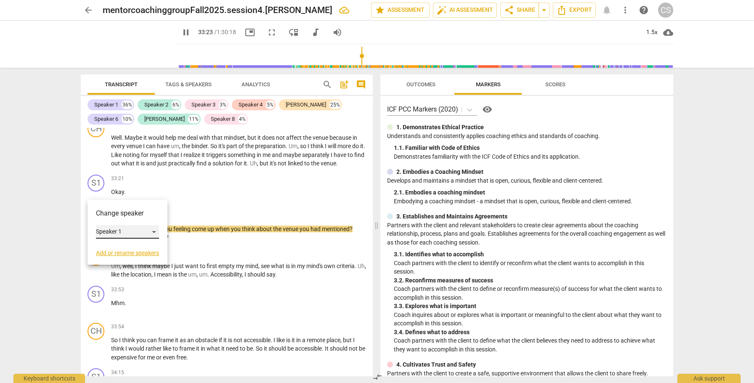
click at [119, 231] on div "Speaker 1" at bounding box center [127, 231] width 63 height 13
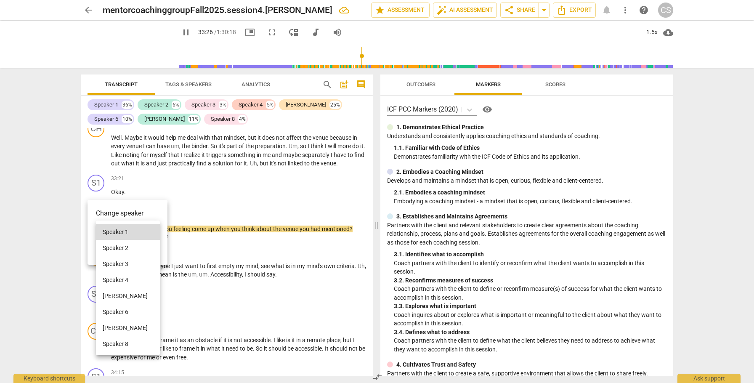
click at [114, 330] on li "[PERSON_NAME]" at bounding box center [128, 328] width 64 height 16
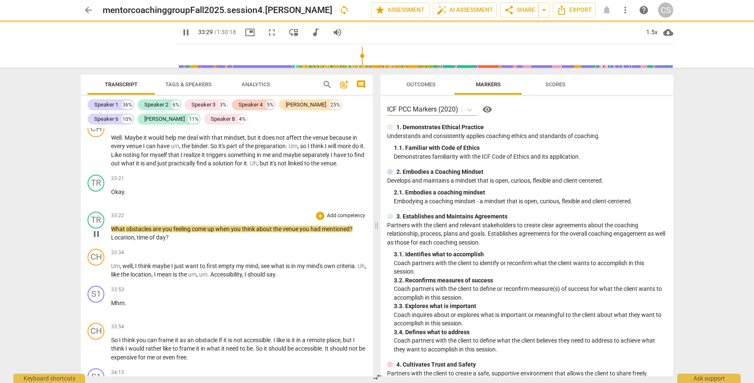
click at [112, 232] on span "What" at bounding box center [118, 229] width 15 height 7
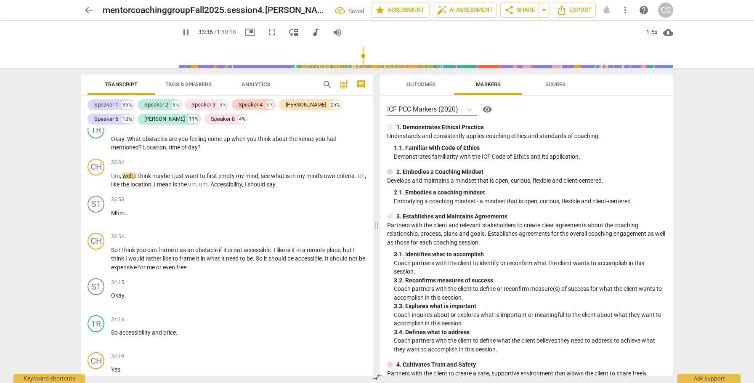
scroll to position [4757, 0]
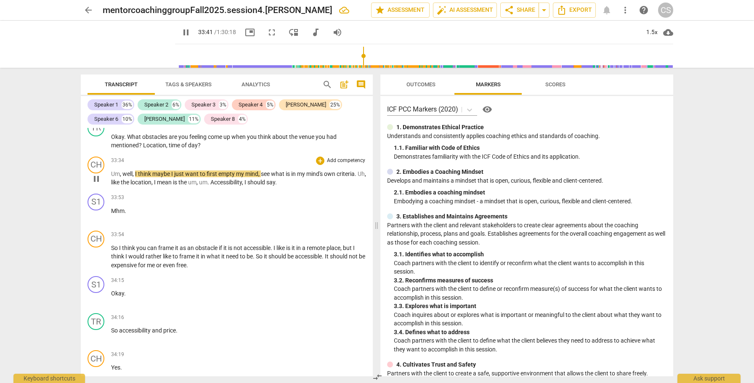
click at [237, 186] on span "Accessibility" at bounding box center [226, 182] width 32 height 7
click at [99, 210] on div "S1" at bounding box center [96, 202] width 17 height 17
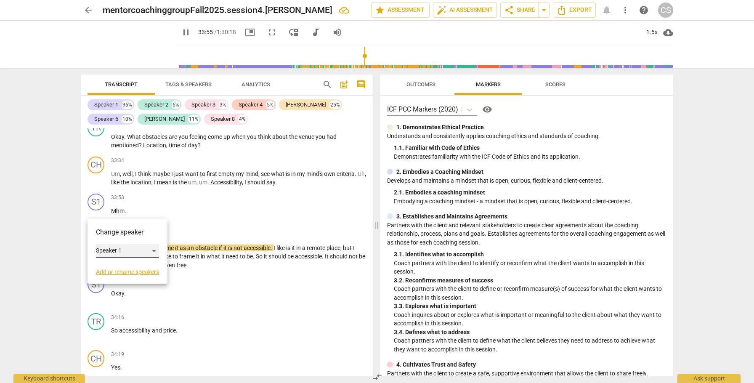
click at [117, 247] on div "Speaker 1" at bounding box center [127, 250] width 63 height 13
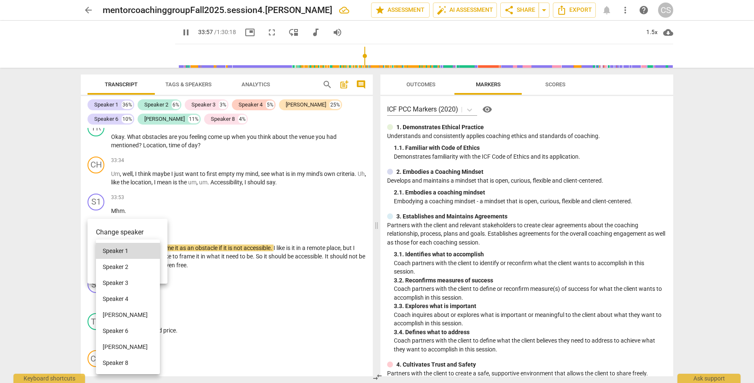
click at [112, 346] on li "[PERSON_NAME]" at bounding box center [128, 347] width 64 height 16
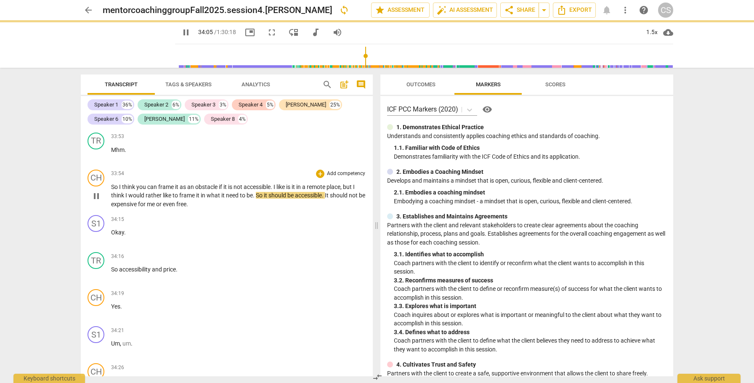
scroll to position [4819, 0]
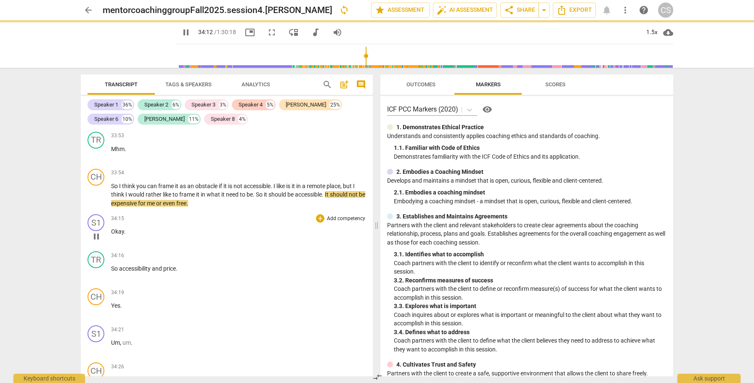
click at [157, 222] on div "S1 play_arrow pause 34:15 + Add competency keyboard_arrow_right Okay ." at bounding box center [227, 229] width 292 height 37
click at [98, 231] on div "S1" at bounding box center [96, 222] width 17 height 17
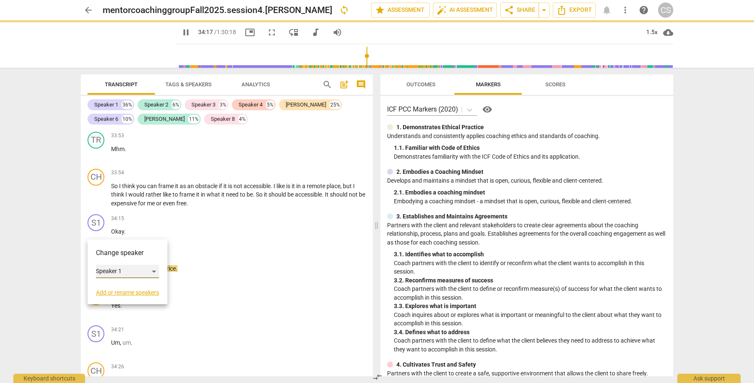
click at [124, 271] on div "Speaker 1" at bounding box center [127, 271] width 63 height 13
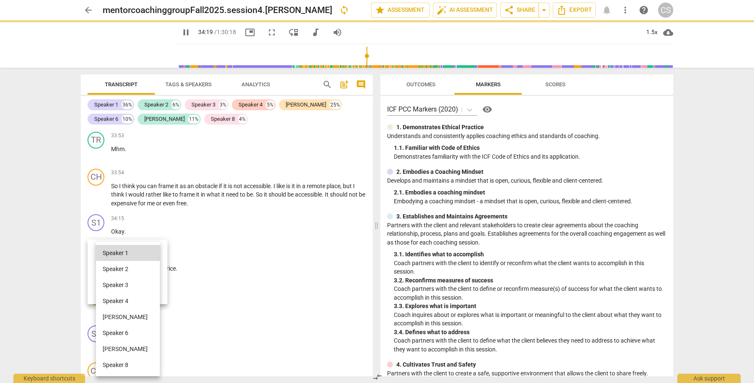
click at [121, 349] on li "[PERSON_NAME]" at bounding box center [128, 349] width 64 height 16
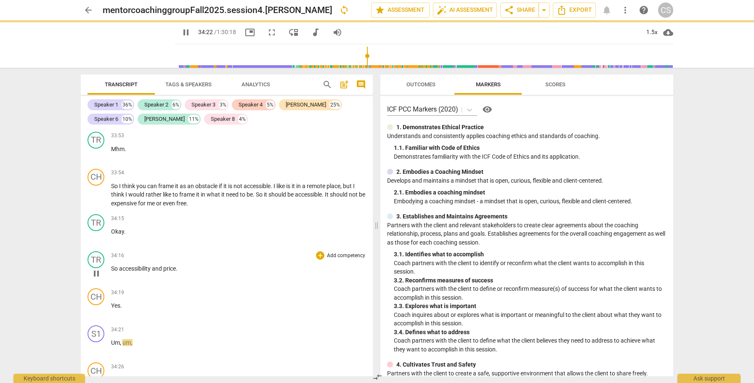
click at [112, 272] on span "So" at bounding box center [115, 268] width 8 height 7
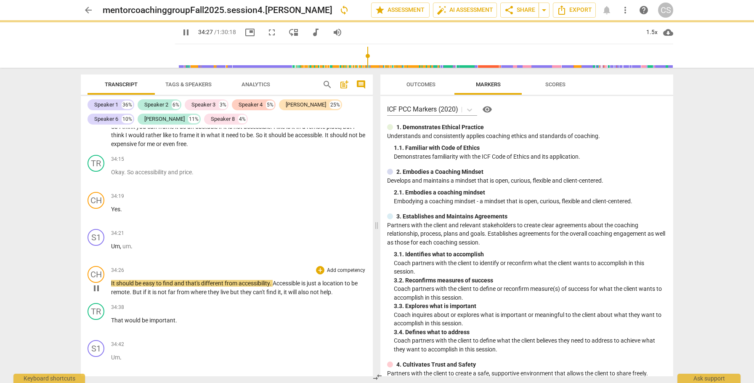
scroll to position [4887, 0]
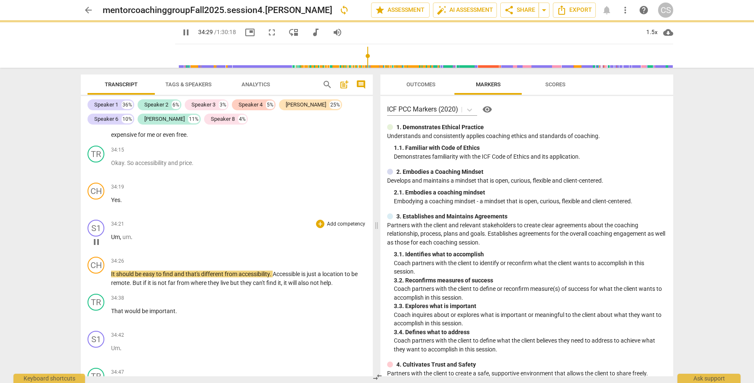
click at [112, 240] on span "Um" at bounding box center [115, 237] width 9 height 7
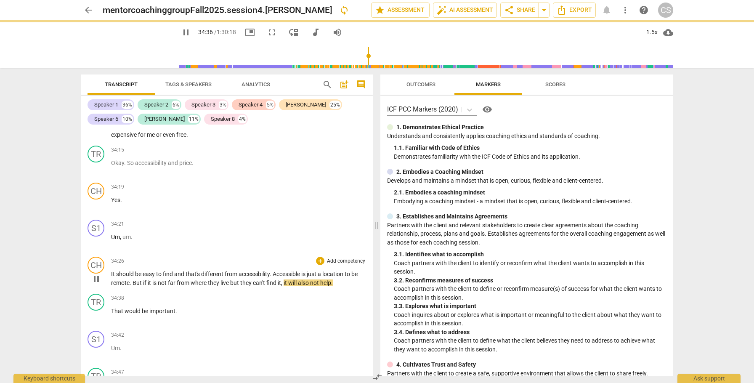
click at [110, 274] on div "play_arrow pause" at bounding box center [100, 279] width 21 height 11
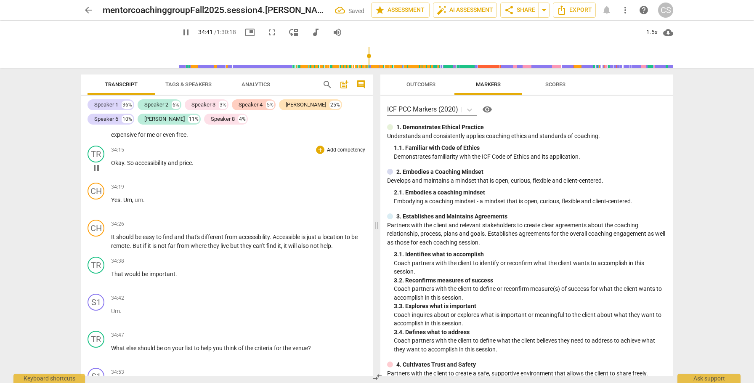
click at [143, 166] on span "accessibility" at bounding box center [151, 163] width 33 height 7
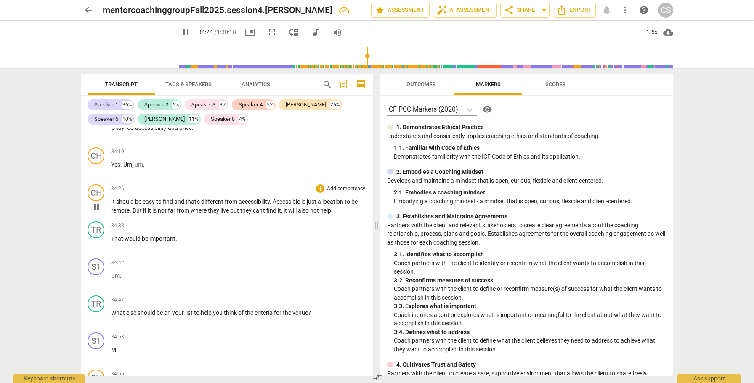
scroll to position [4942, 0]
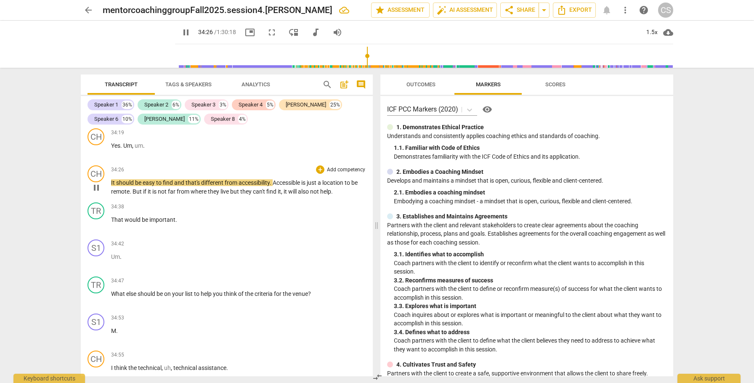
click at [304, 195] on span "also" at bounding box center [304, 191] width 12 height 7
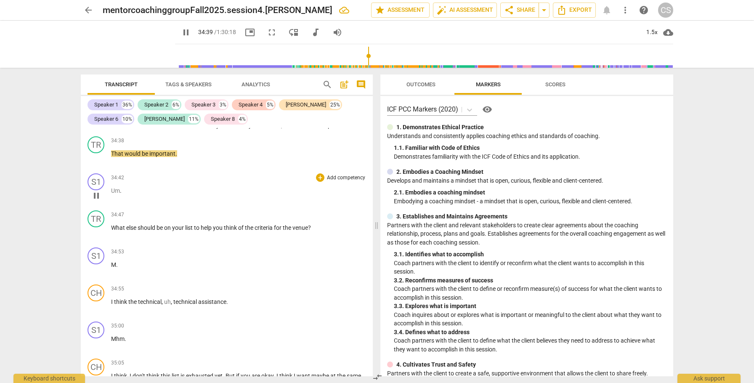
scroll to position [5012, 0]
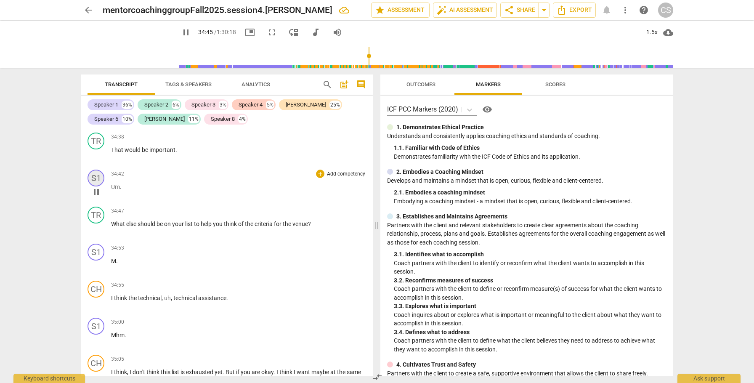
click at [97, 186] on div "S1" at bounding box center [96, 178] width 17 height 17
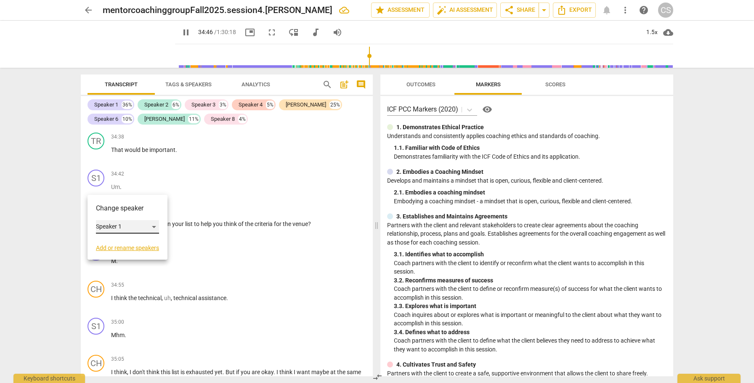
click at [133, 227] on div "Speaker 1" at bounding box center [127, 226] width 63 height 13
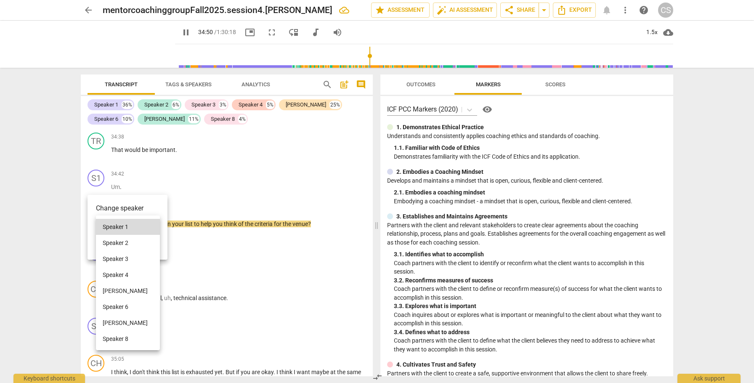
click at [125, 287] on li "[PERSON_NAME]" at bounding box center [128, 291] width 64 height 16
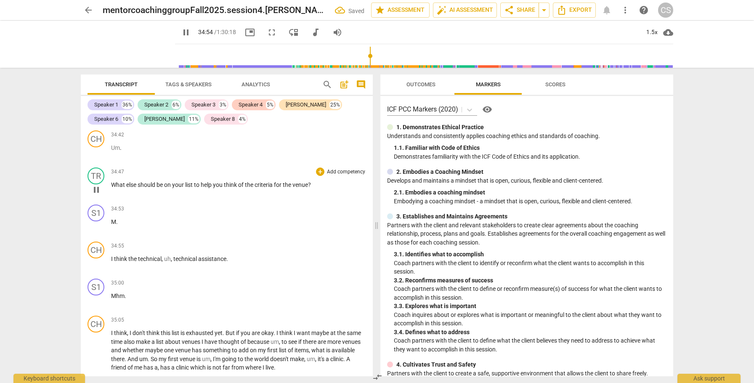
scroll to position [5054, 0]
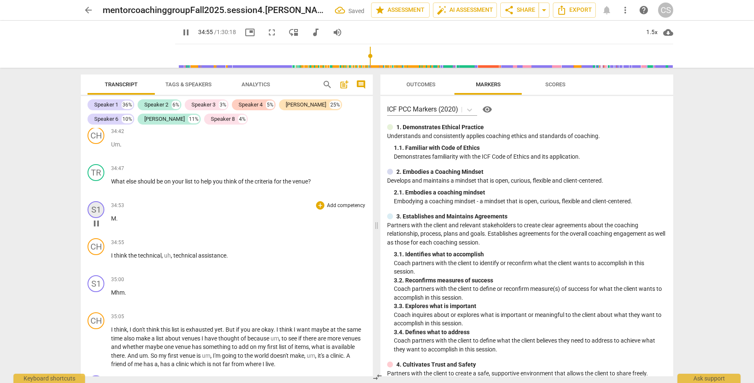
click at [97, 218] on div "S1" at bounding box center [96, 209] width 17 height 17
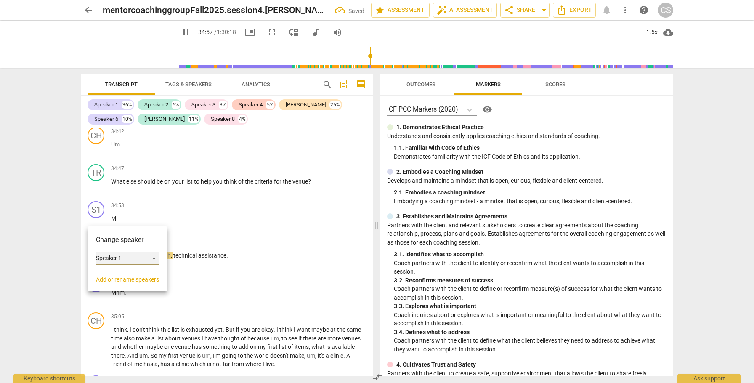
click at [115, 261] on div "Speaker 1" at bounding box center [127, 258] width 63 height 13
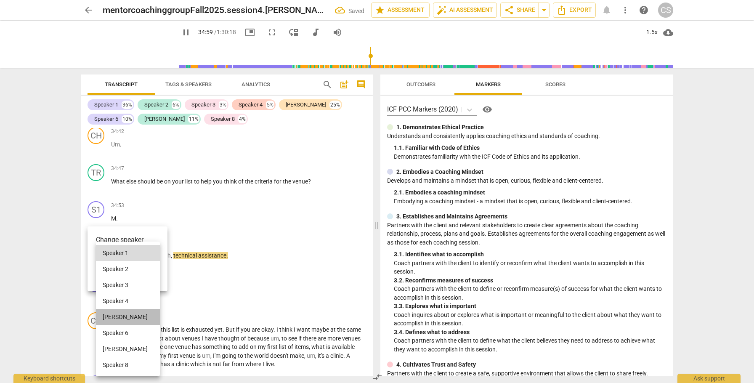
click at [113, 319] on li "[PERSON_NAME]" at bounding box center [128, 317] width 64 height 16
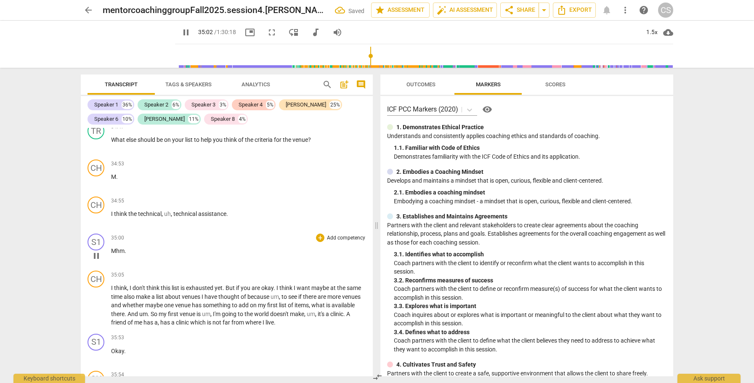
scroll to position [5104, 0]
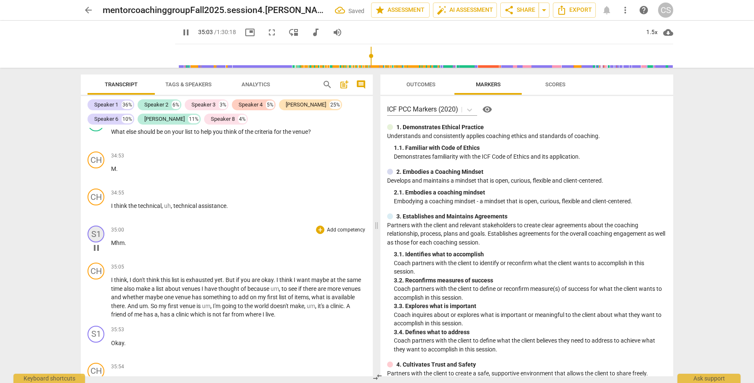
click at [95, 236] on div "S1" at bounding box center [96, 234] width 17 height 17
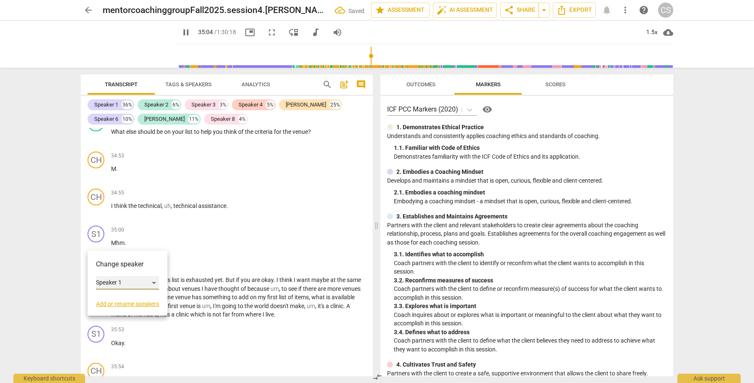
click at [123, 280] on div "Speaker 1" at bounding box center [127, 282] width 63 height 13
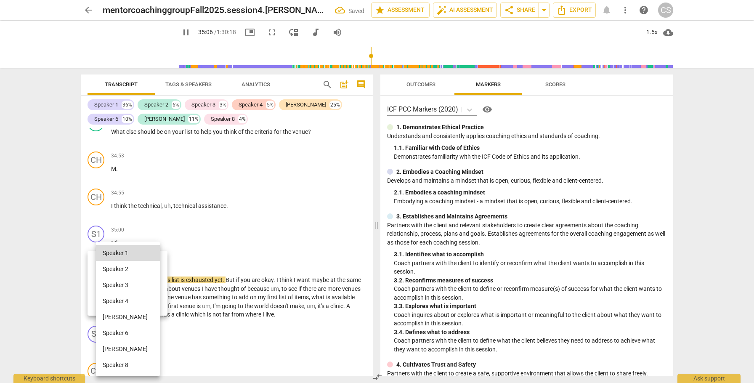
click at [122, 348] on li "[PERSON_NAME]" at bounding box center [128, 349] width 64 height 16
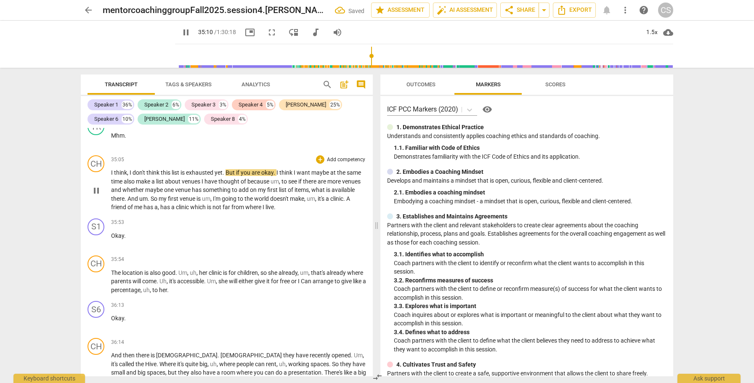
scroll to position [5217, 0]
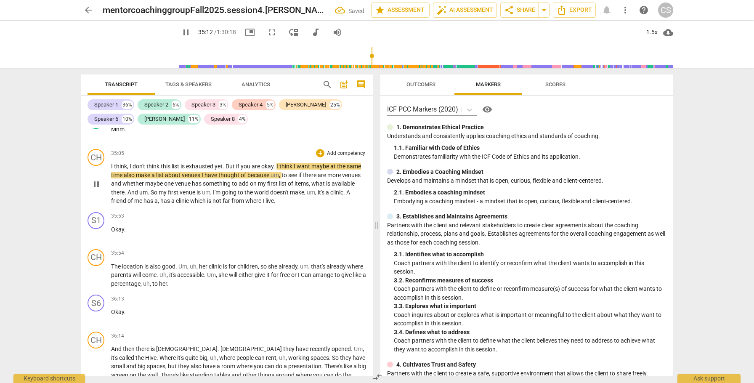
click at [245, 204] on span "from" at bounding box center [238, 200] width 14 height 7
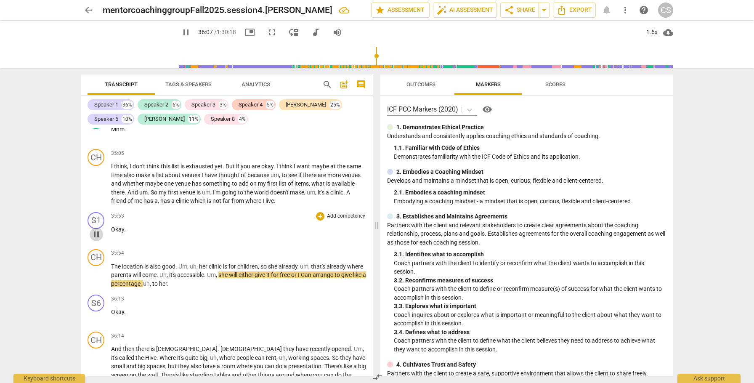
click at [93, 239] on span "pause" at bounding box center [96, 234] width 10 height 10
click at [223, 204] on span "not" at bounding box center [218, 200] width 10 height 7
click at [129, 234] on p "Okay ." at bounding box center [238, 229] width 255 height 9
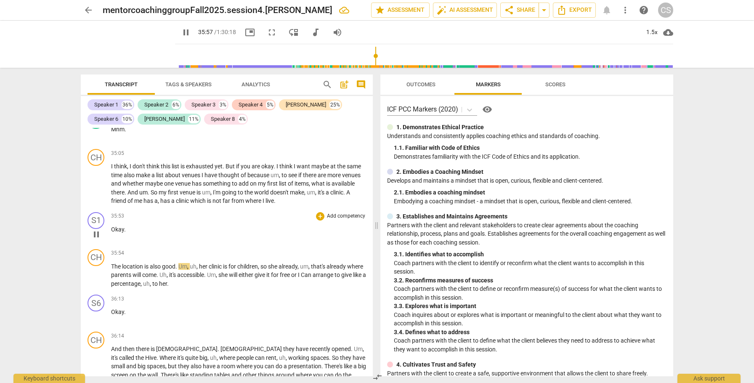
type input "2158"
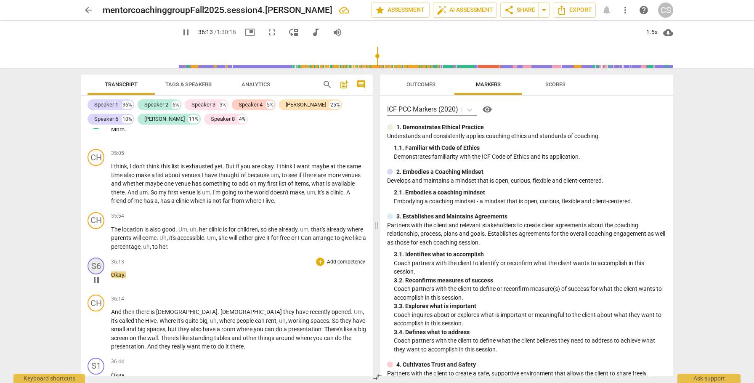
click at [96, 274] on div "S6" at bounding box center [96, 266] width 17 height 17
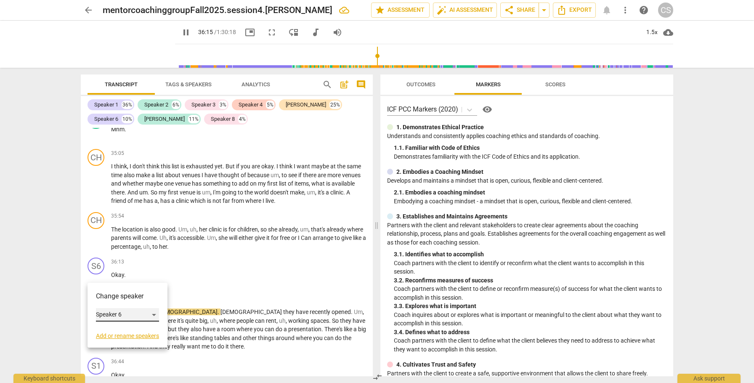
click at [134, 315] on div "Speaker 6" at bounding box center [127, 314] width 63 height 13
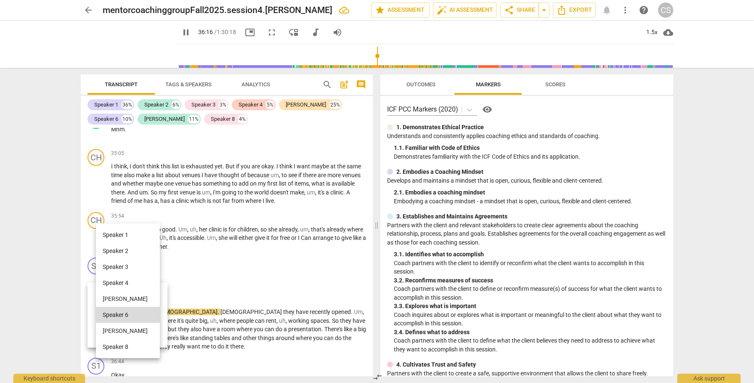
click at [130, 331] on li "[PERSON_NAME]" at bounding box center [128, 331] width 64 height 16
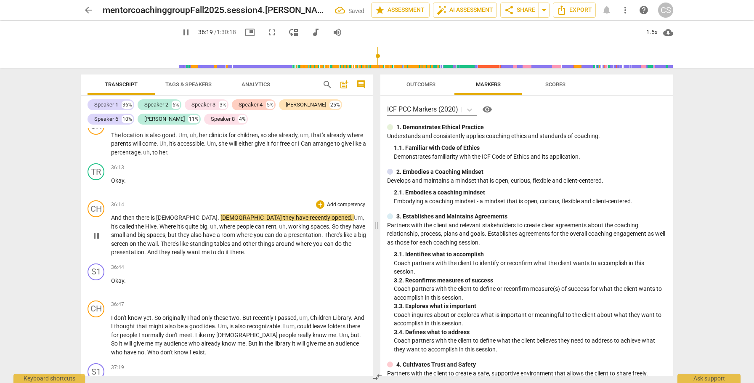
scroll to position [5323, 0]
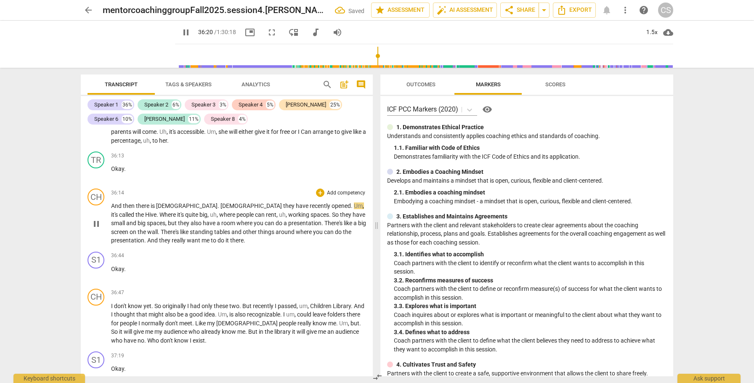
click at [159, 242] on span "And" at bounding box center [153, 240] width 12 height 7
click at [96, 269] on div "S1" at bounding box center [96, 260] width 17 height 17
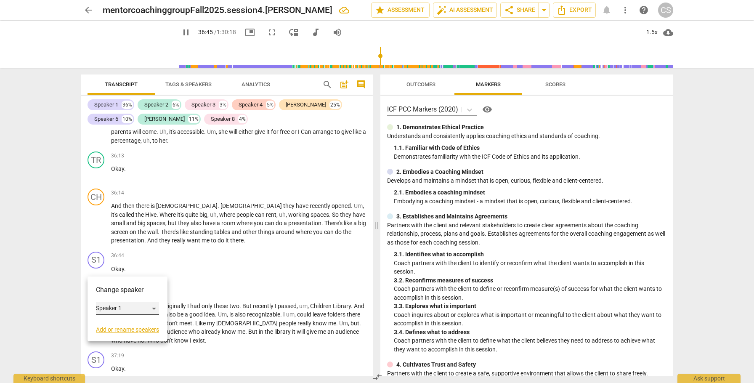
click at [117, 306] on div "Speaker 1" at bounding box center [127, 308] width 63 height 13
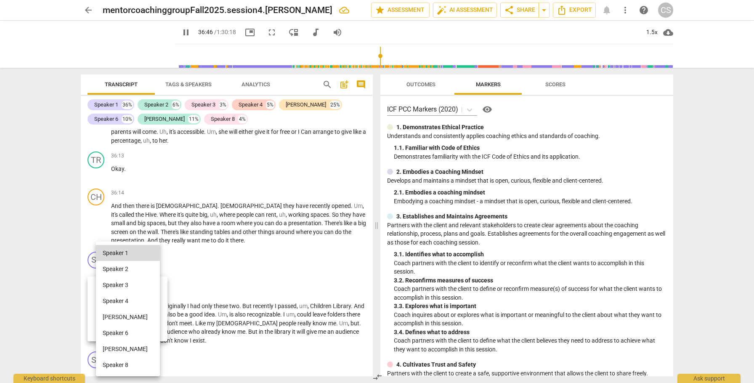
click at [118, 347] on li "[PERSON_NAME]" at bounding box center [128, 349] width 64 height 16
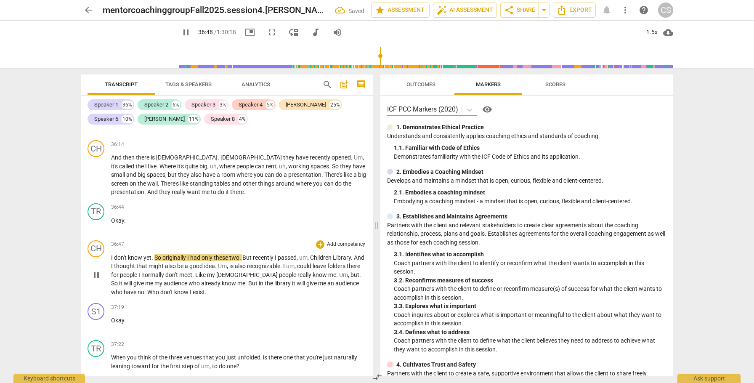
scroll to position [5373, 0]
click at [306, 286] on span "give" at bounding box center [312, 282] width 12 height 7
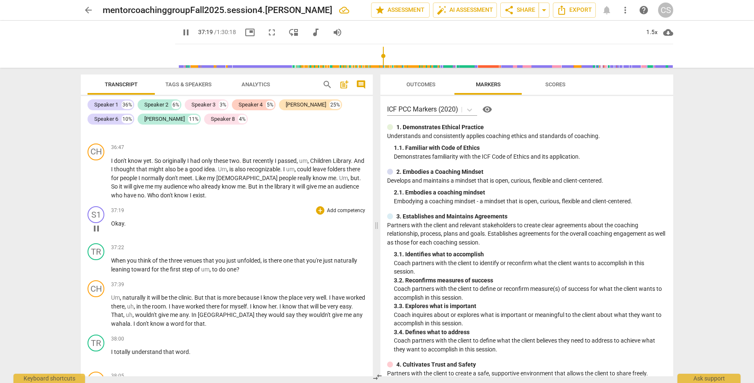
scroll to position [5471, 0]
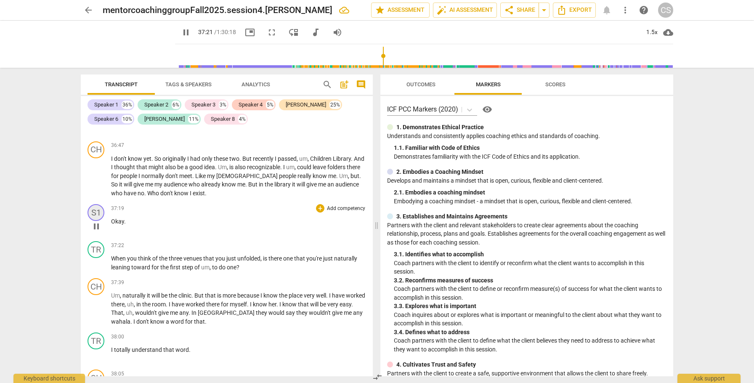
click at [96, 218] on div "S1" at bounding box center [96, 212] width 17 height 17
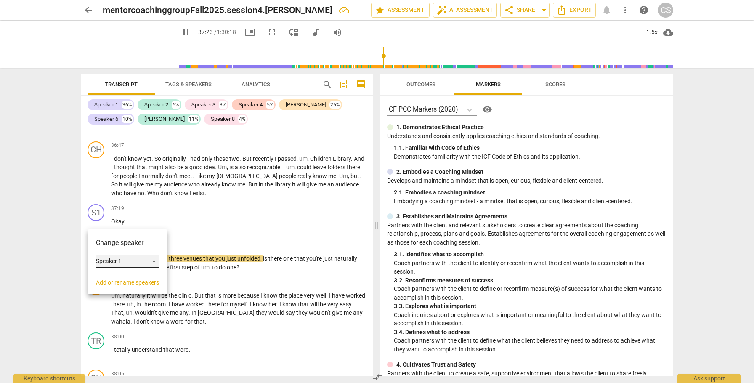
click at [133, 260] on div "Speaker 1" at bounding box center [127, 261] width 63 height 13
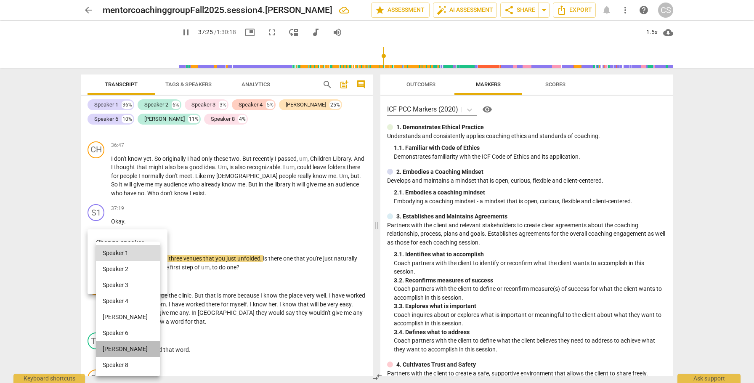
click at [114, 347] on li "[PERSON_NAME]" at bounding box center [128, 349] width 64 height 16
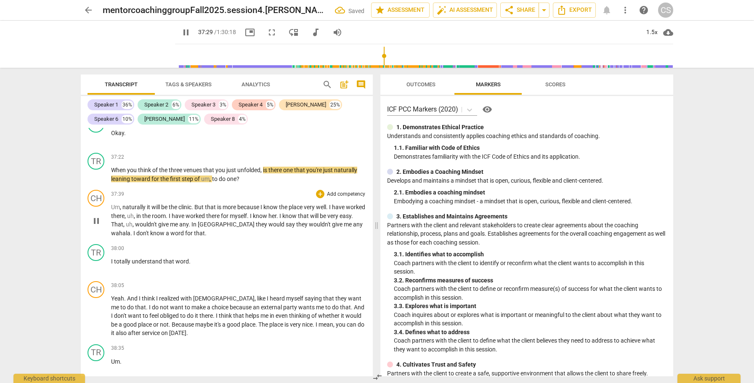
scroll to position [5561, 0]
click at [353, 226] on span "any" at bounding box center [358, 222] width 10 height 7
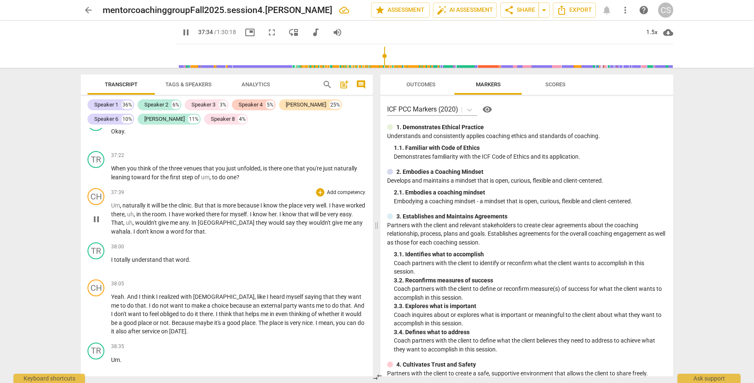
click at [353, 226] on span "any" at bounding box center [358, 222] width 10 height 7
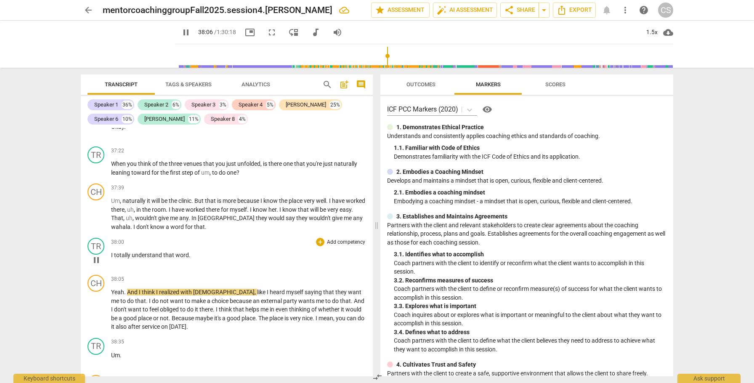
click at [96, 265] on span "pause" at bounding box center [96, 260] width 10 height 10
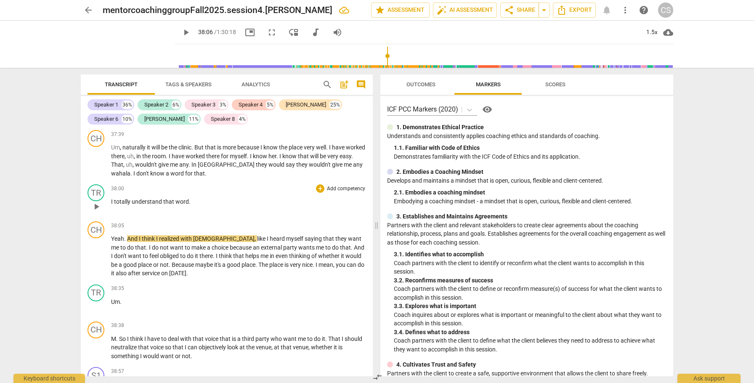
scroll to position [5623, 0]
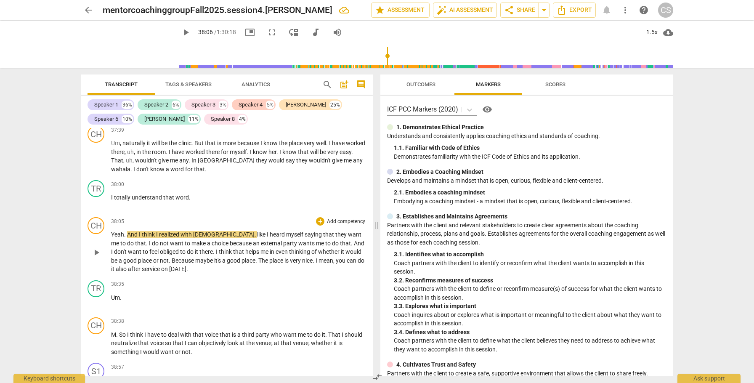
click at [319, 264] on span "mean" at bounding box center [326, 260] width 15 height 7
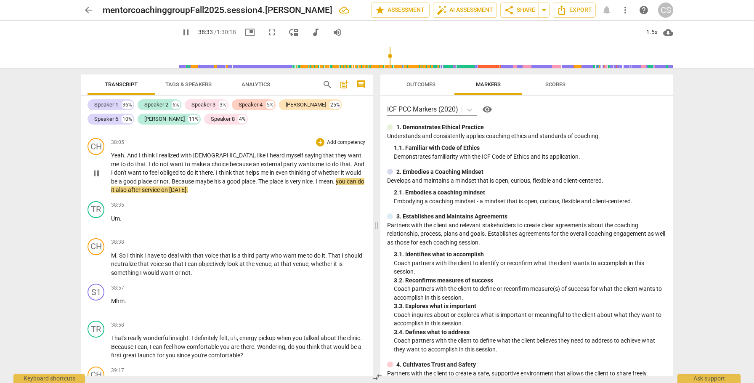
scroll to position [5709, 0]
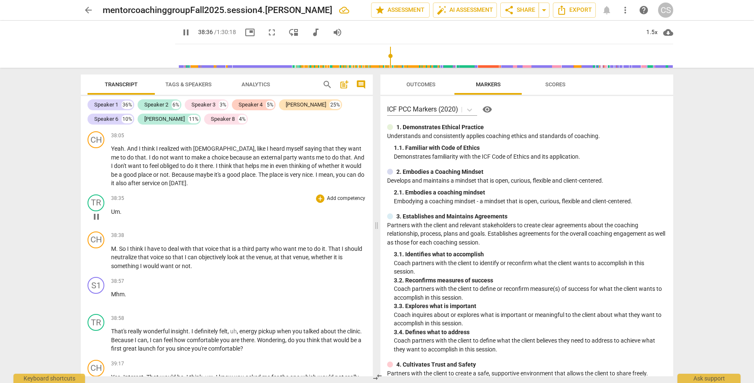
click at [112, 215] on span "Um" at bounding box center [115, 211] width 9 height 7
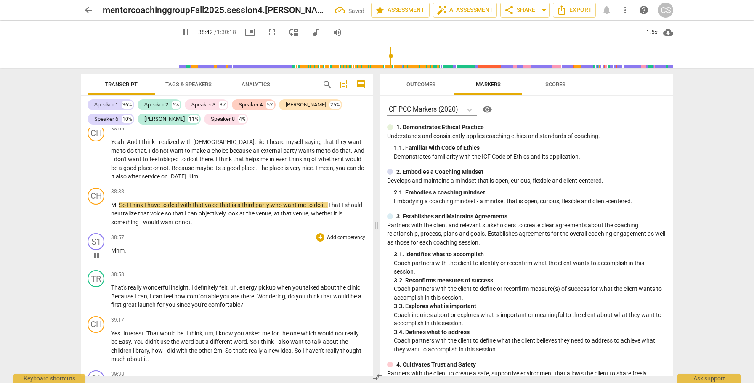
scroll to position [5722, 0]
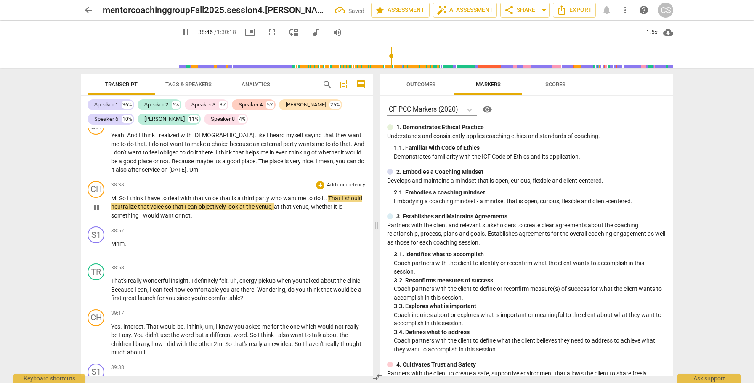
click at [318, 210] on span "whether" at bounding box center [322, 206] width 23 height 7
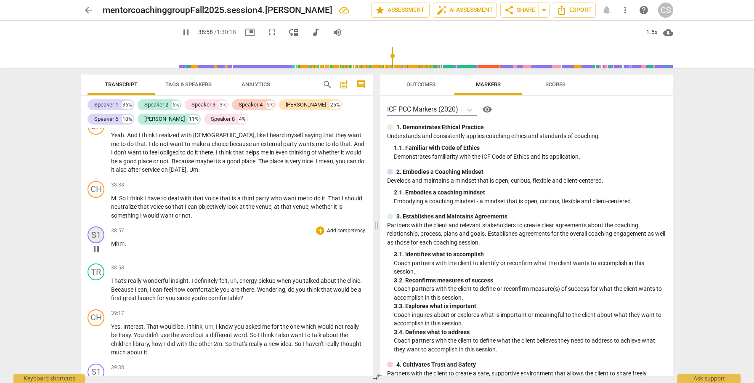
click at [96, 243] on div "S1" at bounding box center [96, 234] width 17 height 17
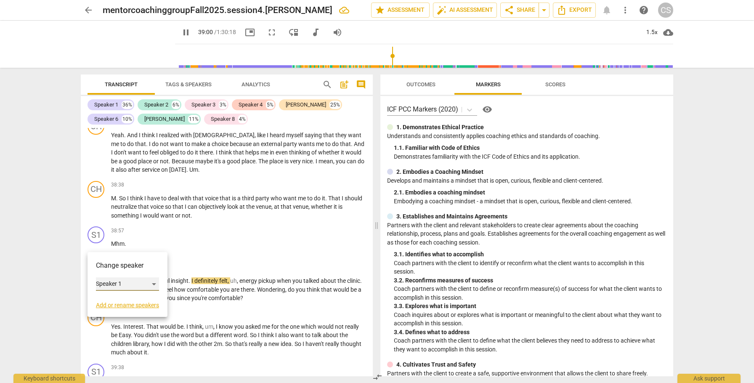
click at [144, 282] on div "Speaker 1" at bounding box center [127, 283] width 63 height 13
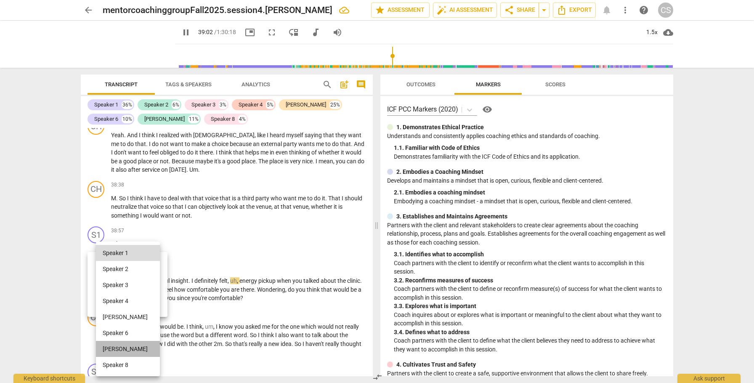
click at [122, 348] on li "[PERSON_NAME]" at bounding box center [128, 349] width 64 height 16
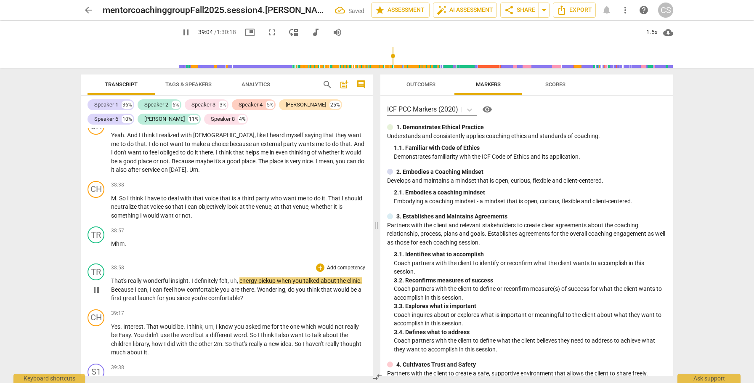
click at [112, 284] on span "That's" at bounding box center [119, 280] width 17 height 7
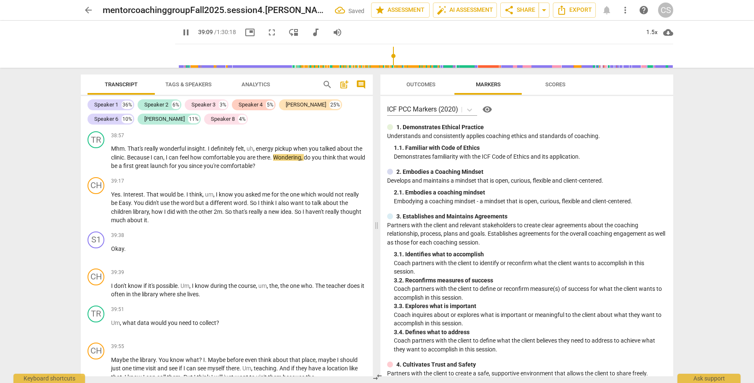
scroll to position [5818, 0]
click at [300, 214] on span "So" at bounding box center [299, 210] width 8 height 7
click at [97, 247] on div "S1" at bounding box center [96, 239] width 17 height 17
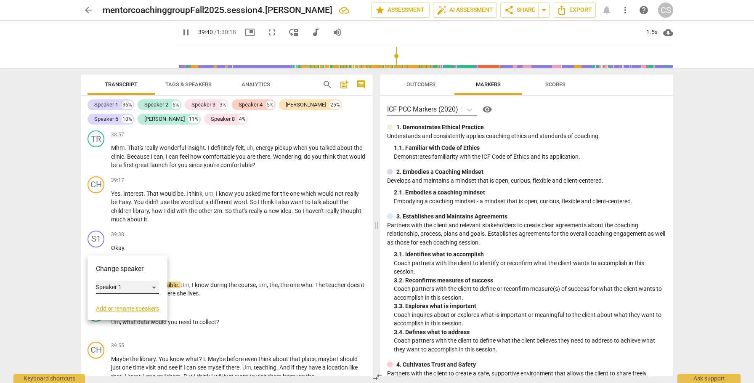
click at [119, 286] on div "Speaker 1" at bounding box center [127, 287] width 63 height 13
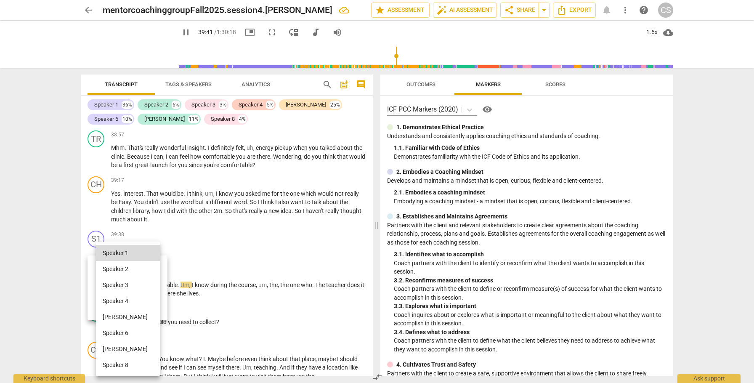
click at [114, 347] on li "[PERSON_NAME]" at bounding box center [128, 349] width 64 height 16
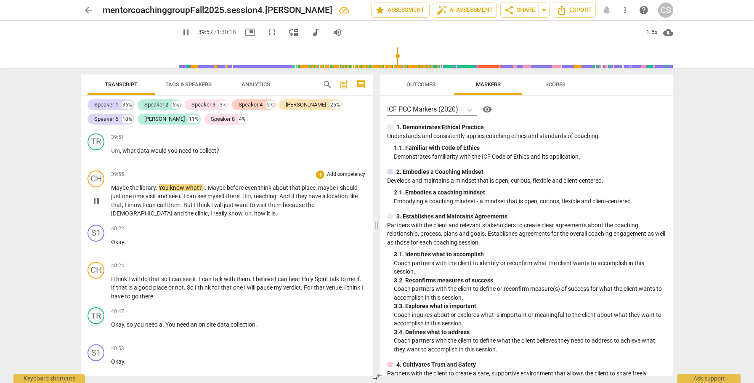
scroll to position [5990, 0]
click at [254, 216] on span "how" at bounding box center [260, 213] width 13 height 7
click at [96, 241] on div "S1" at bounding box center [96, 232] width 17 height 17
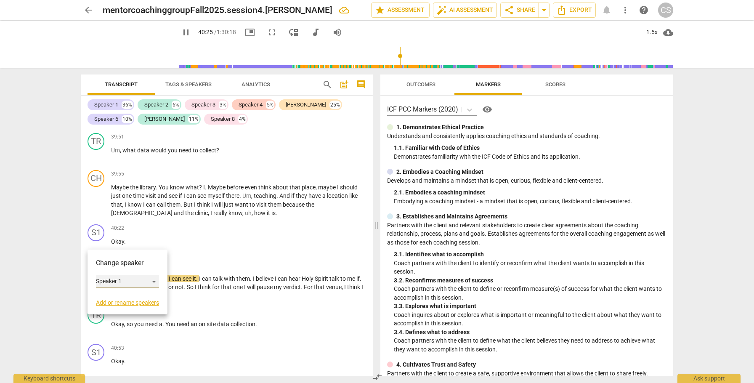
click at [128, 279] on div "Speaker 1" at bounding box center [127, 281] width 63 height 13
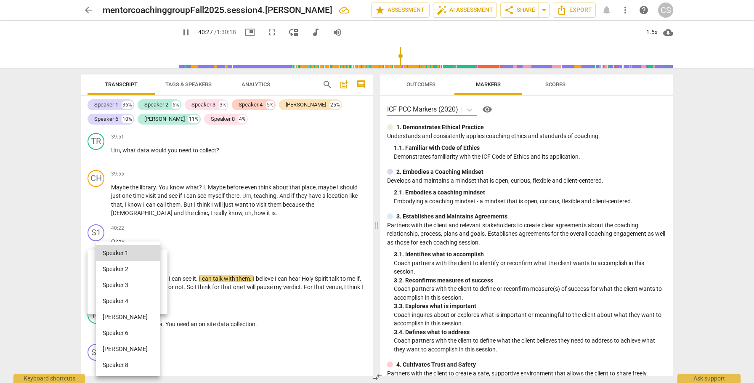
click at [110, 350] on li "[PERSON_NAME]" at bounding box center [128, 349] width 64 height 16
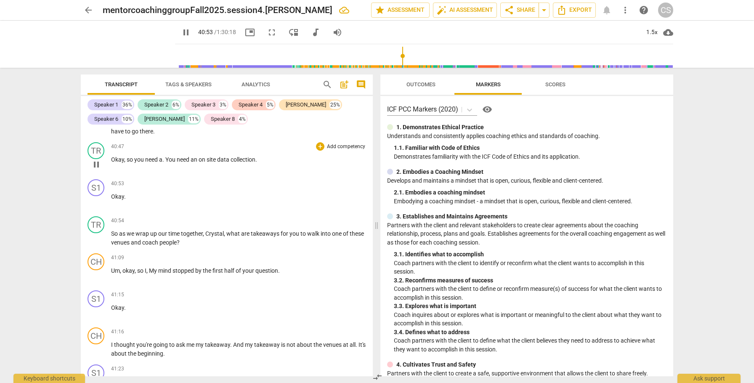
scroll to position [6158, 0]
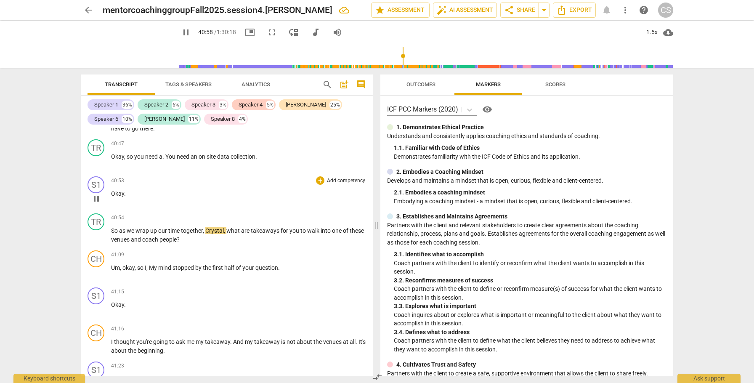
click at [112, 197] on span "Okay" at bounding box center [117, 193] width 13 height 7
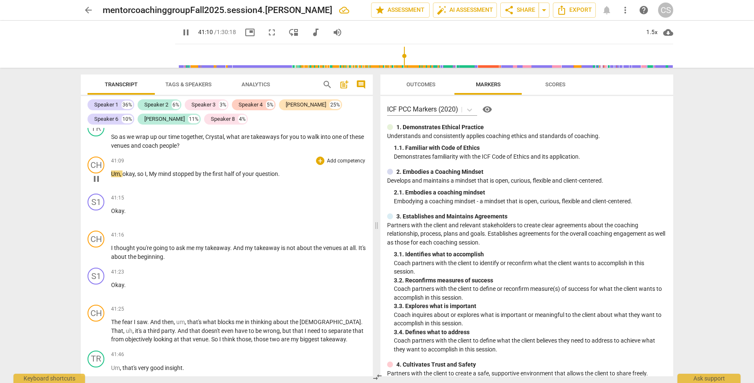
scroll to position [6217, 0]
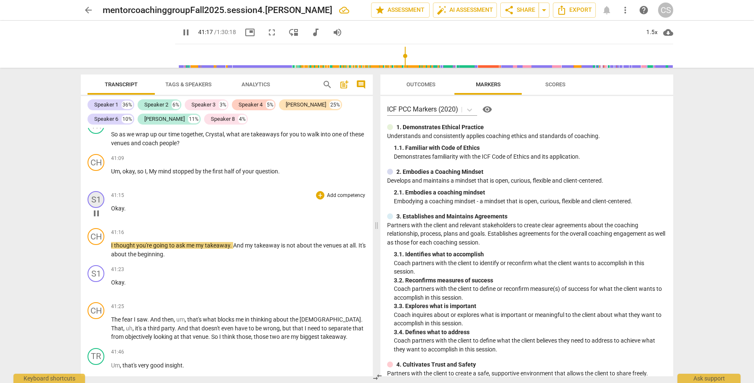
click at [101, 208] on div "S1" at bounding box center [96, 199] width 17 height 17
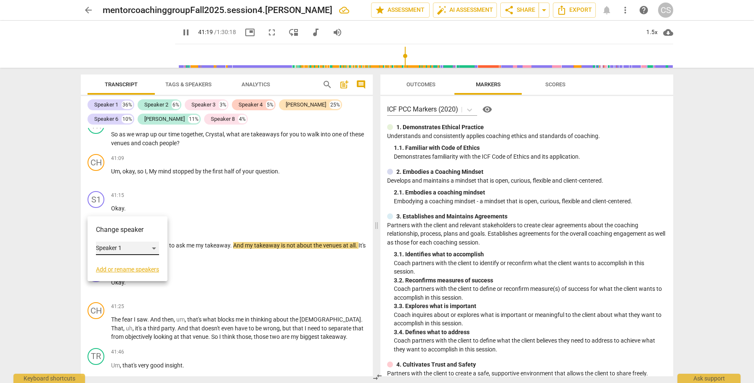
click at [114, 249] on div "Speaker 1" at bounding box center [127, 248] width 63 height 13
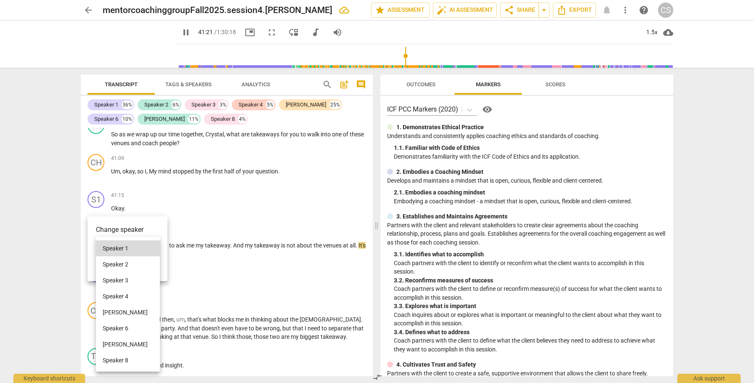
click at [109, 342] on li "[PERSON_NAME]" at bounding box center [128, 344] width 64 height 16
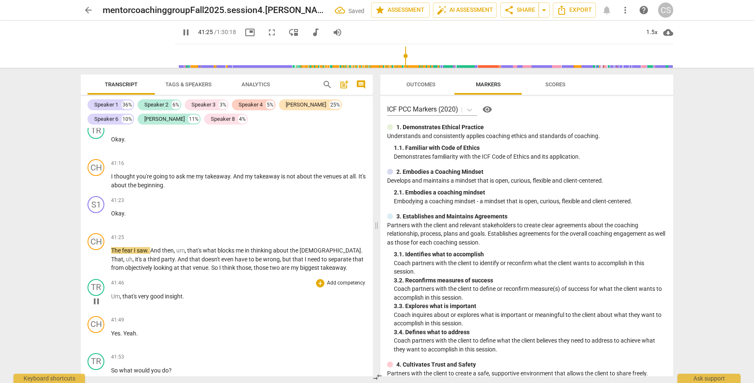
scroll to position [6286, 0]
click at [93, 213] on div "S1" at bounding box center [96, 204] width 17 height 17
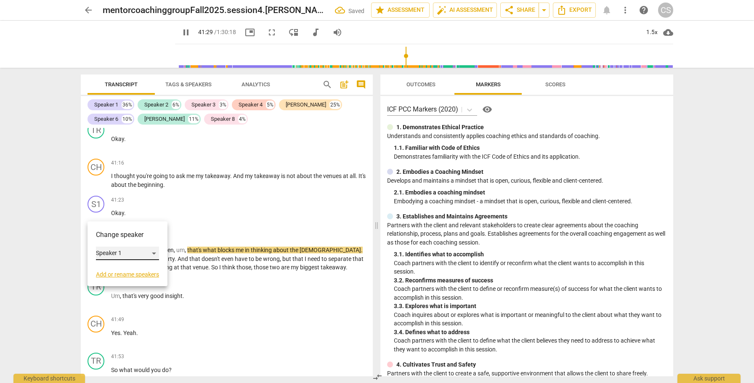
click at [100, 252] on div "Speaker 1" at bounding box center [127, 253] width 63 height 13
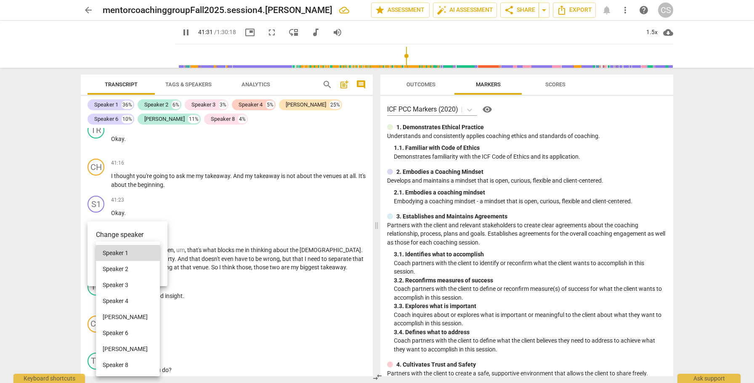
click at [112, 350] on li "[PERSON_NAME]" at bounding box center [128, 349] width 64 height 16
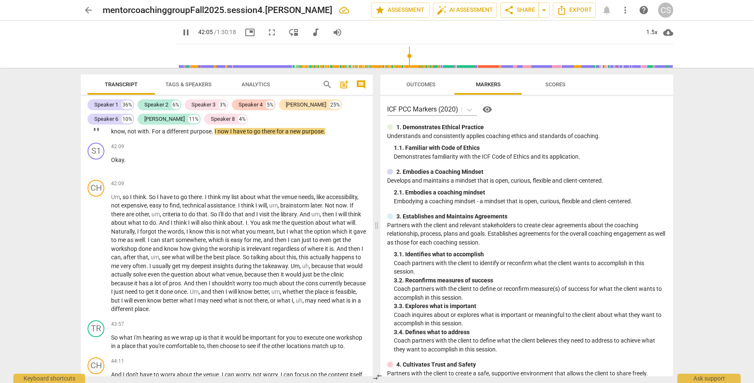
scroll to position [6645, 0]
click at [96, 159] on div "S1" at bounding box center [96, 150] width 17 height 17
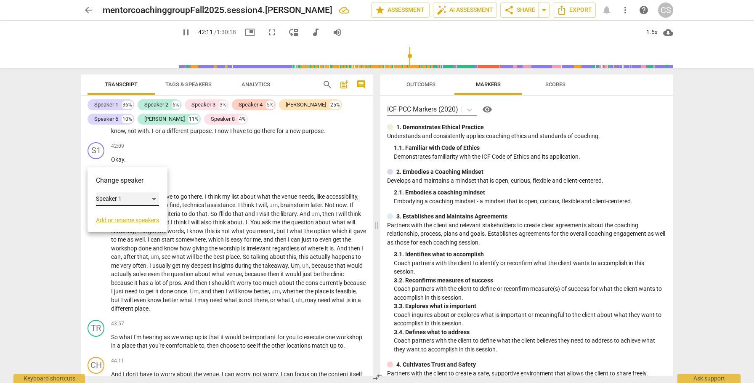
click at [109, 200] on div "Speaker 1" at bounding box center [127, 198] width 63 height 13
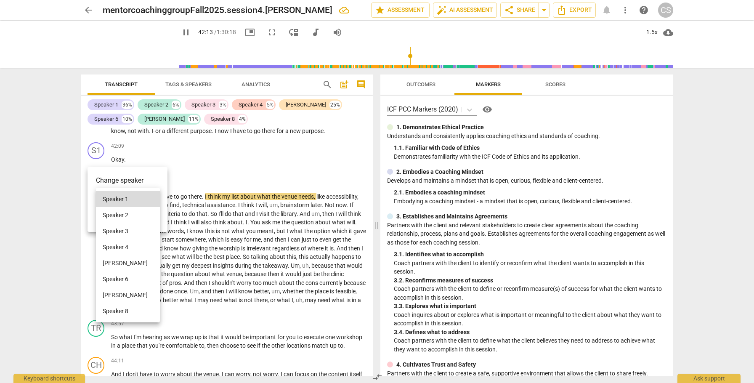
click at [112, 295] on li "[PERSON_NAME]" at bounding box center [128, 295] width 64 height 16
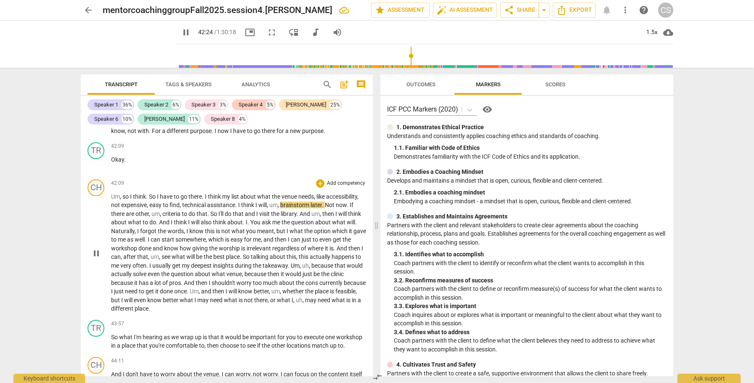
click at [332, 303] on span "what" at bounding box center [339, 300] width 15 height 7
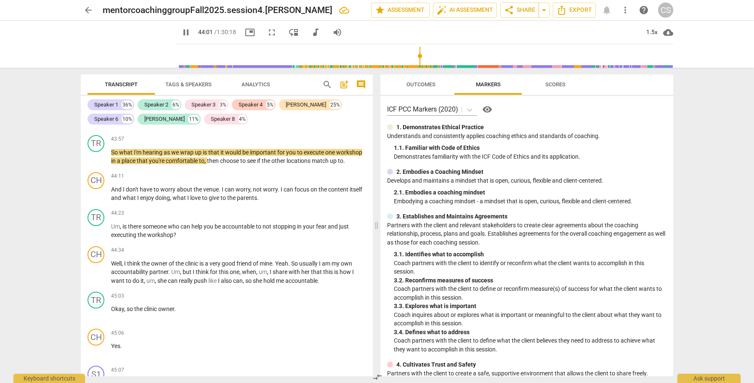
scroll to position [6830, 0]
click at [213, 201] on span "give" at bounding box center [215, 197] width 12 height 7
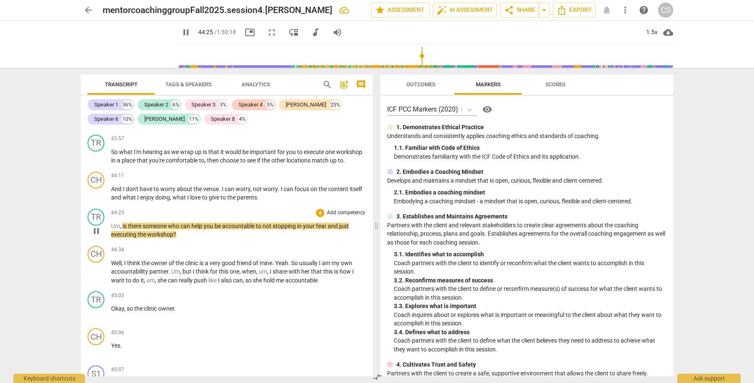
click at [119, 238] on span "executing" at bounding box center [124, 234] width 27 height 7
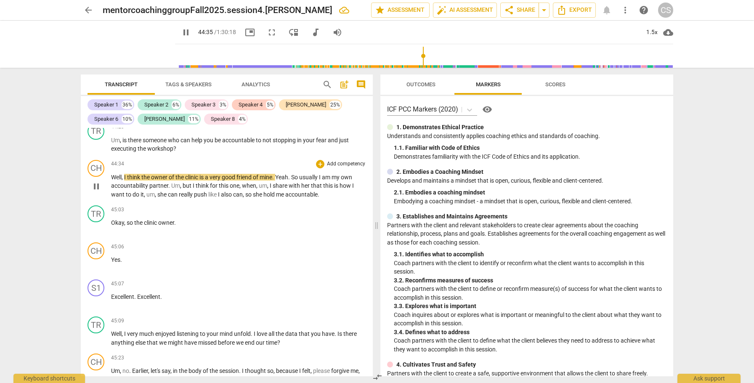
scroll to position [6920, 0]
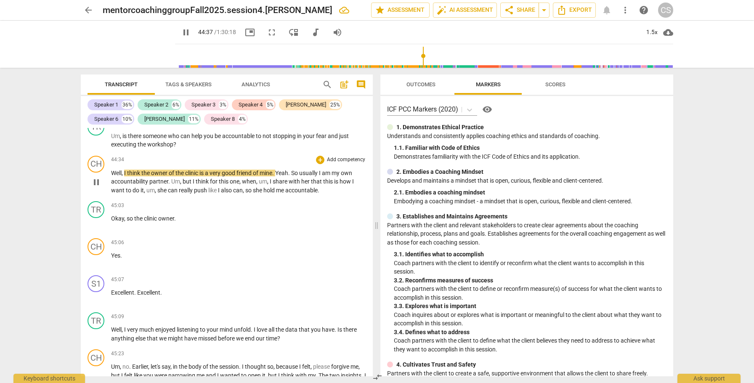
click at [271, 194] on span "hold" at bounding box center [269, 190] width 13 height 7
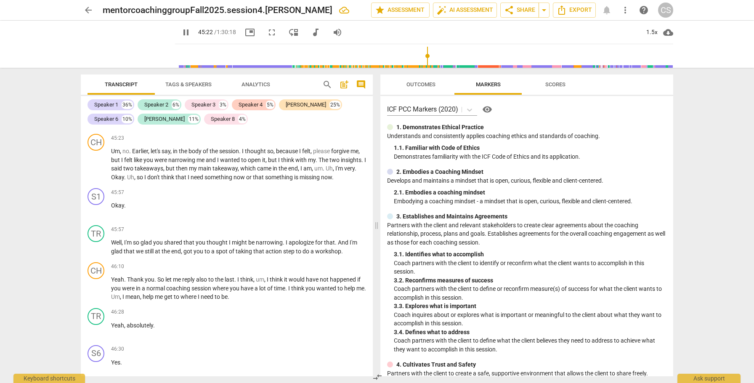
scroll to position [7139, 0]
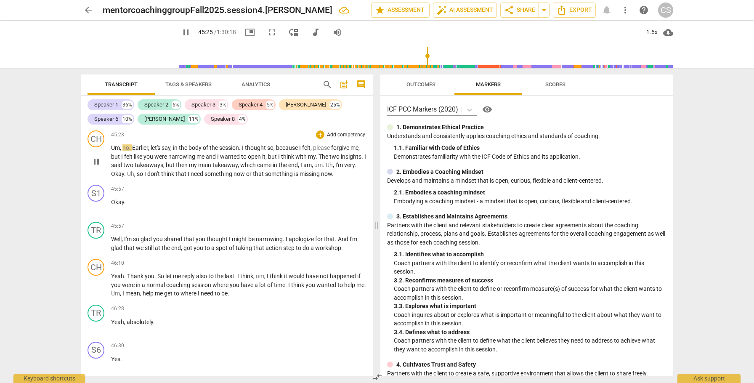
click at [294, 177] on span "something" at bounding box center [279, 173] width 29 height 7
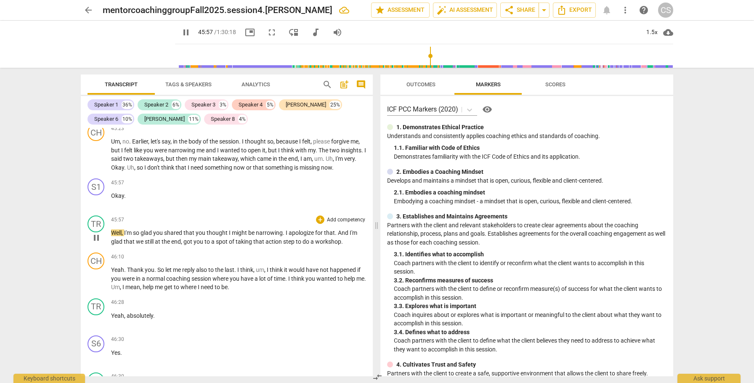
scroll to position [7148, 0]
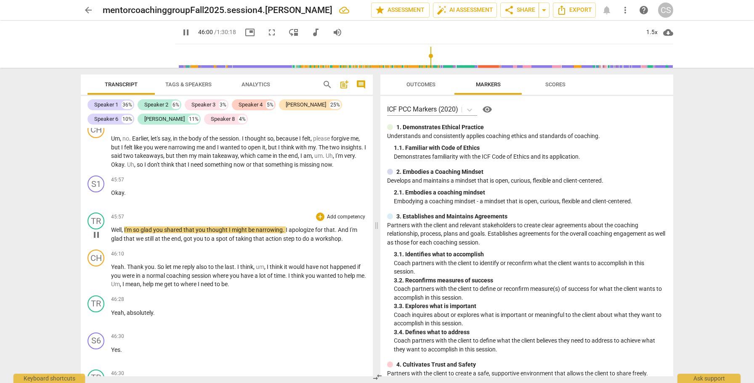
click at [111, 233] on span "Well" at bounding box center [116, 229] width 11 height 7
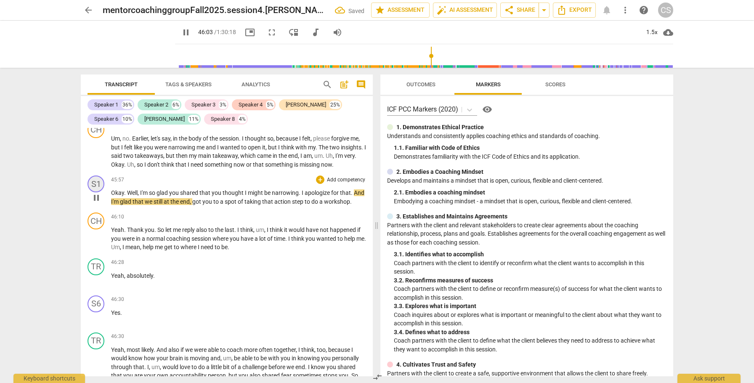
click at [97, 189] on div "S1" at bounding box center [96, 184] width 17 height 17
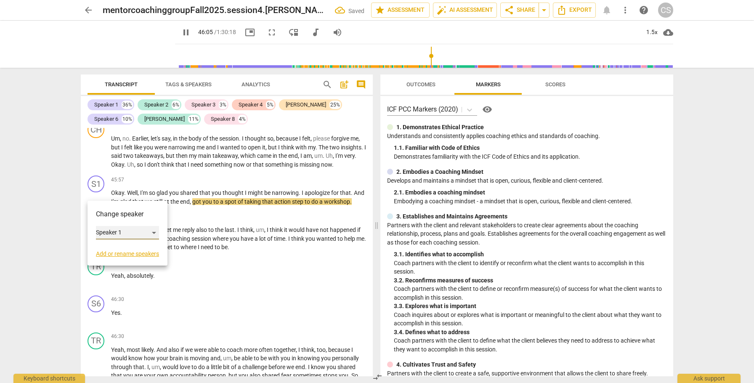
click at [121, 233] on div "Speaker 1" at bounding box center [127, 232] width 63 height 13
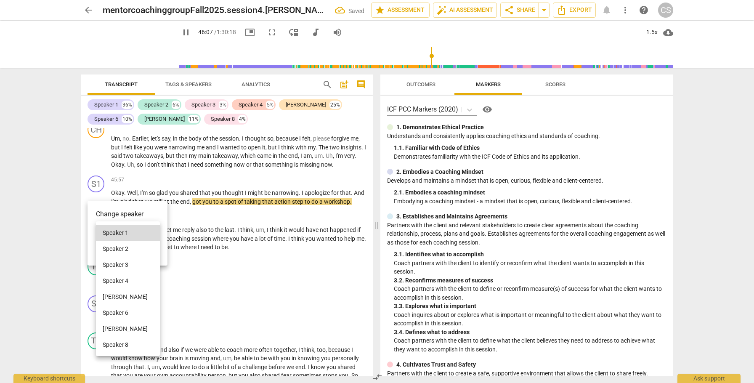
click at [109, 327] on li "[PERSON_NAME]" at bounding box center [128, 329] width 64 height 16
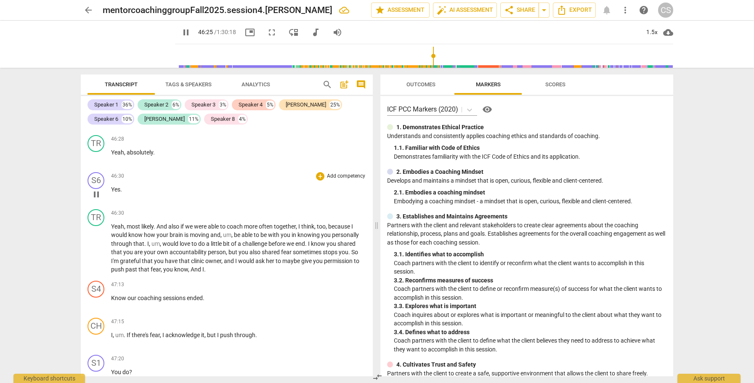
scroll to position [7273, 0]
click at [112, 192] on span "Yes" at bounding box center [115, 188] width 9 height 7
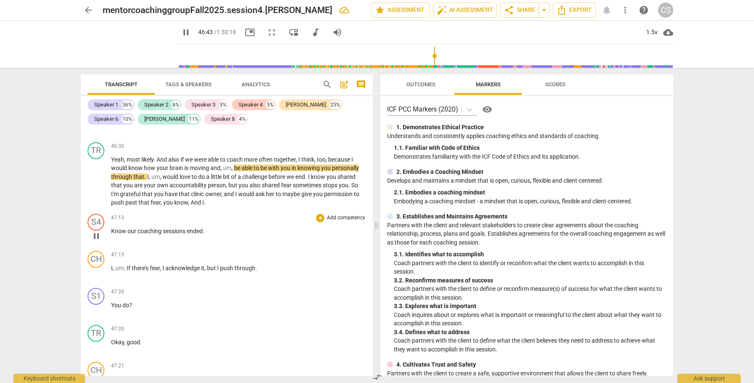
scroll to position [7302, 0]
click at [320, 197] on span "you" at bounding box center [318, 194] width 11 height 7
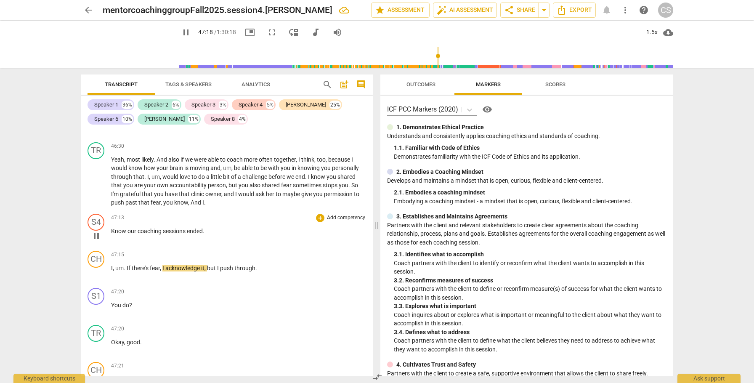
click at [209, 236] on p "Know our coaching sessions ended ." at bounding box center [238, 231] width 255 height 9
type input "2840"
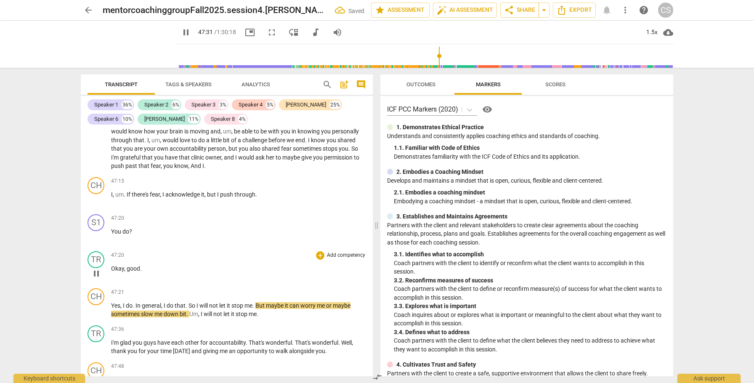
scroll to position [7343, 0]
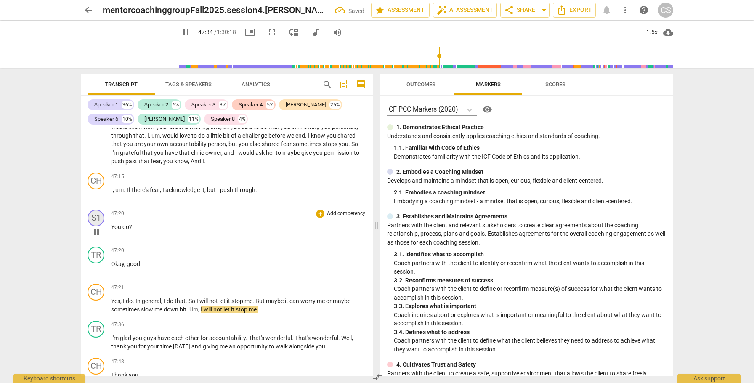
click at [96, 226] on div "S1" at bounding box center [96, 218] width 17 height 17
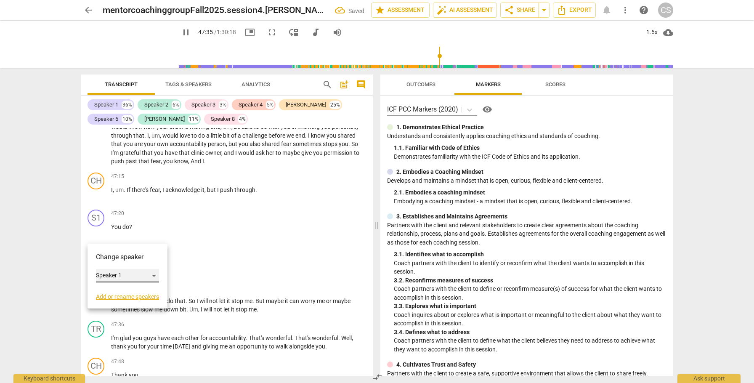
click at [111, 273] on div "Speaker 1" at bounding box center [127, 275] width 63 height 13
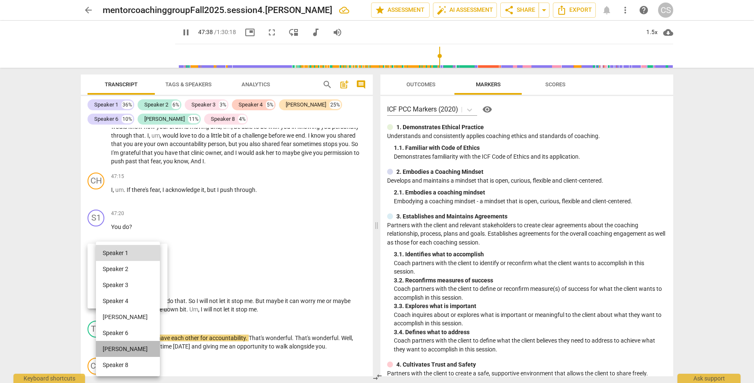
click at [111, 347] on li "[PERSON_NAME]" at bounding box center [128, 349] width 64 height 16
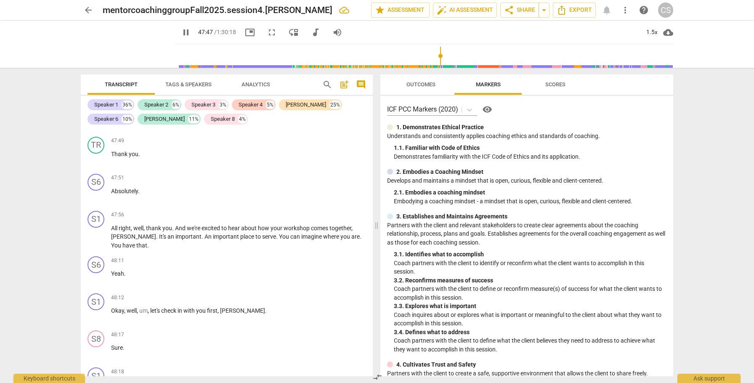
scroll to position [7602, 0]
click at [95, 190] on div "S6" at bounding box center [96, 181] width 17 height 17
click at [125, 238] on div "Speaker 6" at bounding box center [127, 238] width 63 height 13
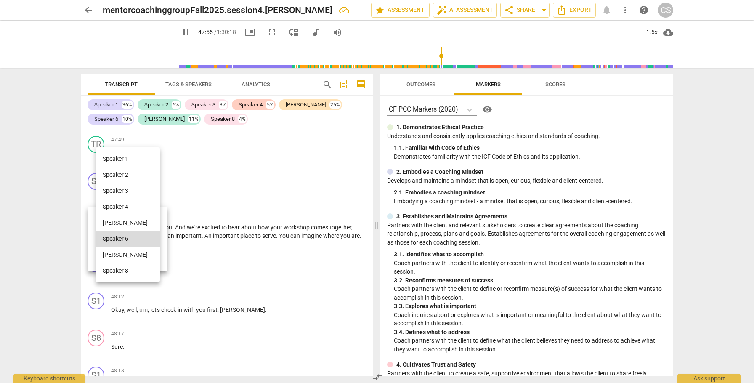
click at [125, 256] on li "[PERSON_NAME]" at bounding box center [128, 255] width 64 height 16
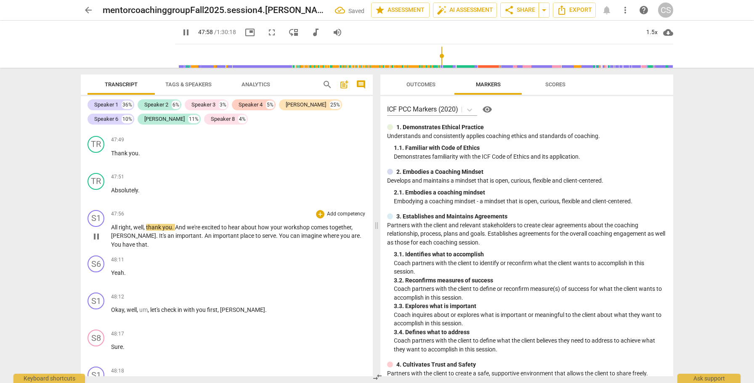
click at [98, 242] on span "pause" at bounding box center [96, 236] width 10 height 10
click at [628, 10] on span "more_vert" at bounding box center [625, 10] width 10 height 10
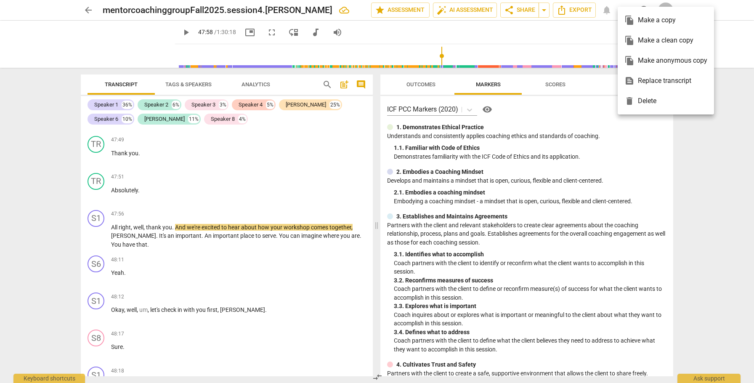
click at [645, 24] on div "file_copy Make a copy" at bounding box center [666, 20] width 83 height 20
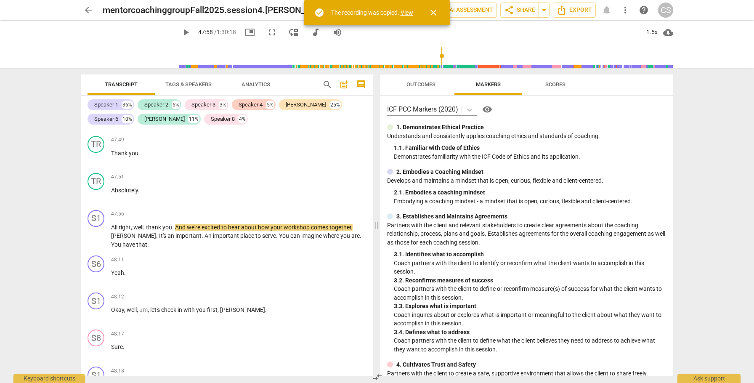
click at [408, 13] on link "View" at bounding box center [407, 12] width 13 height 7
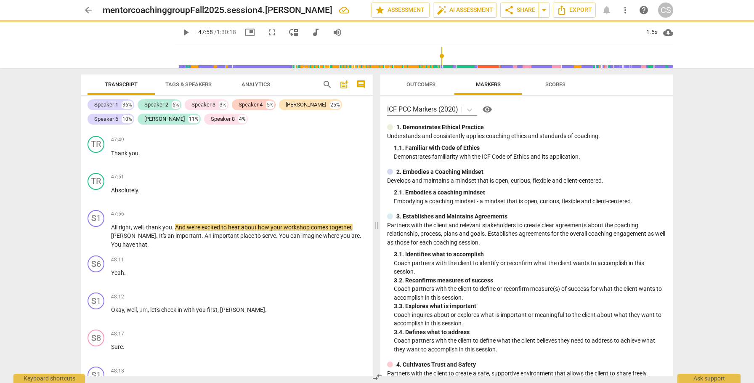
type input "2879"
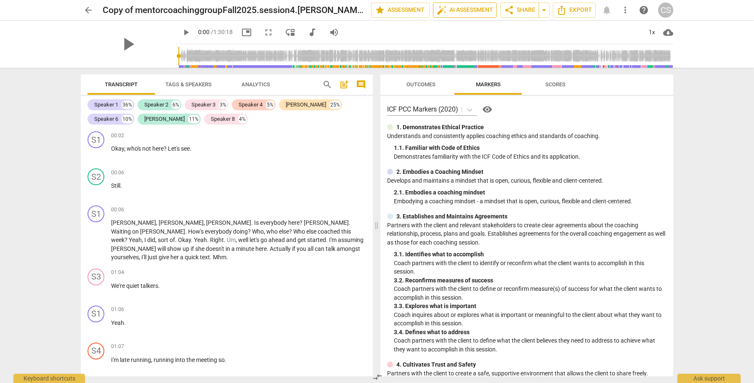
click at [469, 8] on span "auto_fix_high AI Assessment" at bounding box center [465, 10] width 56 height 10
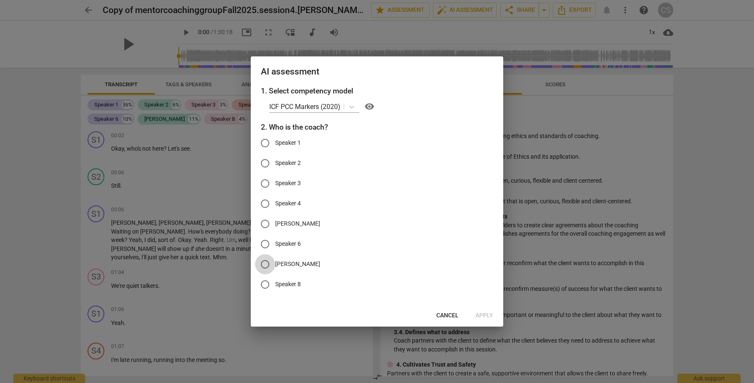
click at [266, 265] on input "[PERSON_NAME]" at bounding box center [265, 264] width 20 height 20
radio input "true"
click at [496, 315] on button "Apply" at bounding box center [484, 315] width 31 height 15
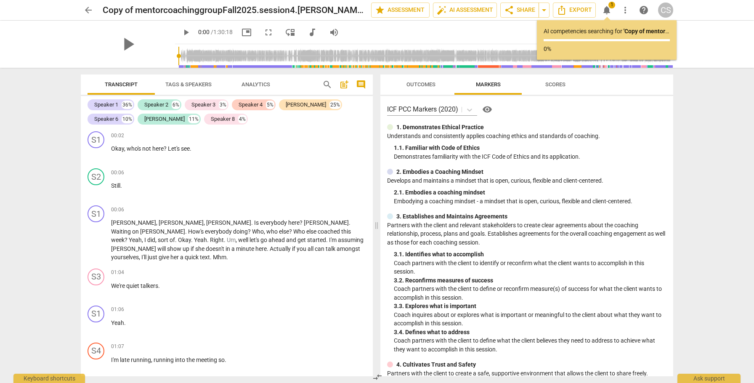
click at [90, 10] on span "arrow_back" at bounding box center [88, 10] width 10 height 10
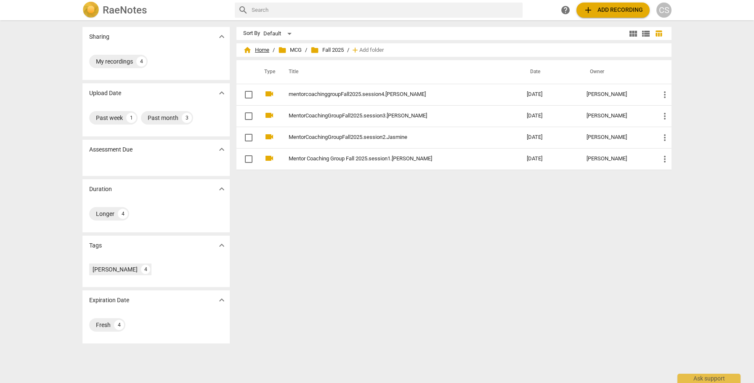
click at [255, 49] on span "home Home" at bounding box center [256, 50] width 26 height 8
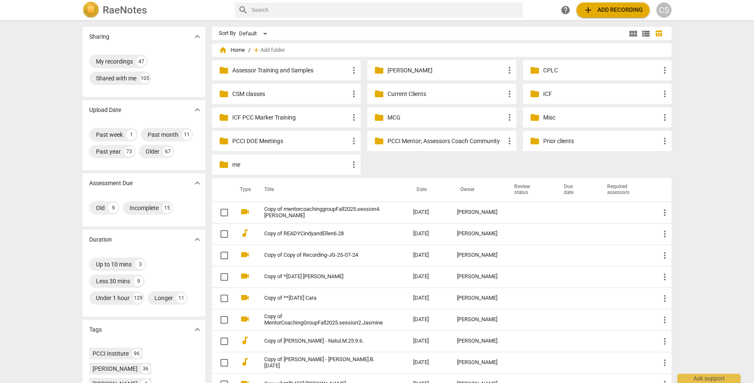
click at [244, 95] on p "CSM classes" at bounding box center [290, 94] width 117 height 9
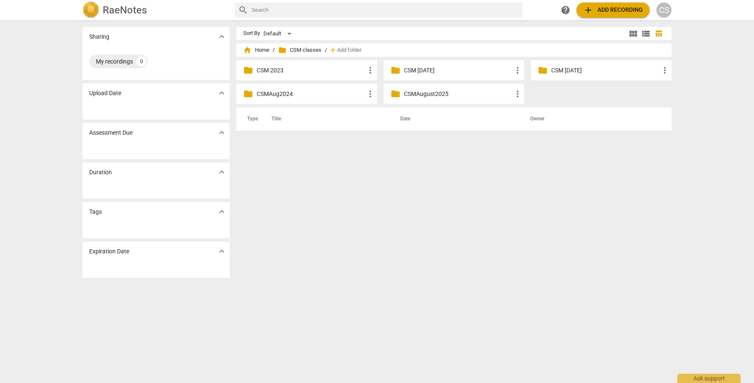
click at [423, 94] on p "CSMAugust2025" at bounding box center [458, 94] width 109 height 9
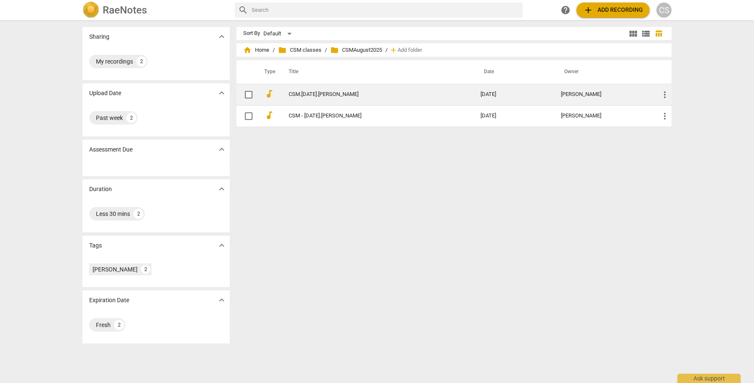
click at [366, 94] on link "CSM.[DATE].[PERSON_NAME]" at bounding box center [370, 94] width 162 height 6
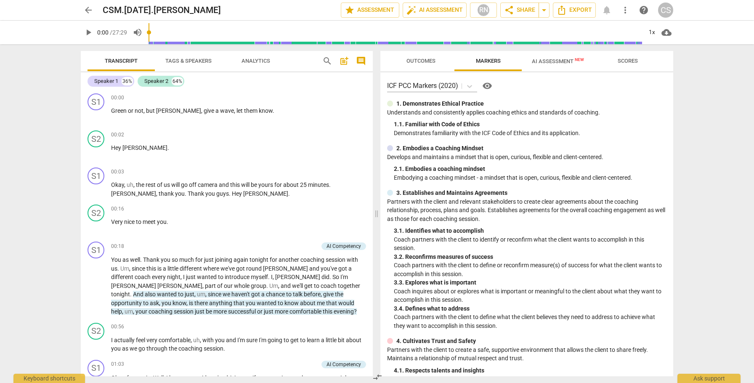
click at [556, 61] on span "AI Assessment New" at bounding box center [558, 61] width 52 height 6
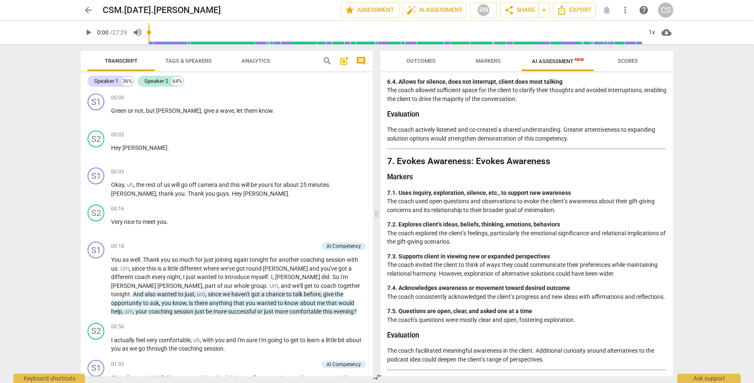
scroll to position [1220, 0]
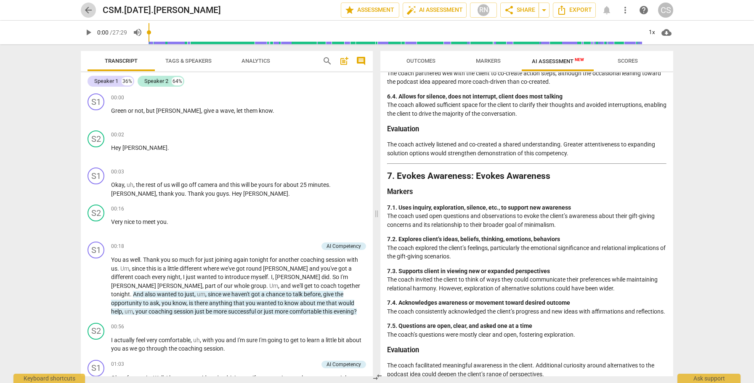
click at [87, 11] on span "arrow_back" at bounding box center [88, 10] width 10 height 10
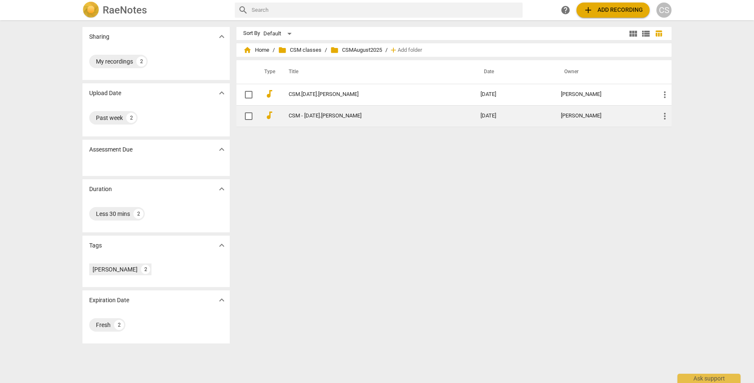
click at [328, 114] on link "CSM - [DATE].[PERSON_NAME]" at bounding box center [370, 116] width 162 height 6
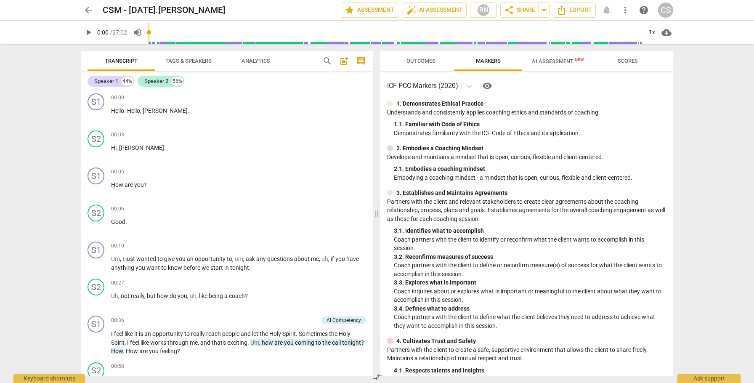
click at [558, 62] on span "AI Assessment New" at bounding box center [558, 61] width 52 height 6
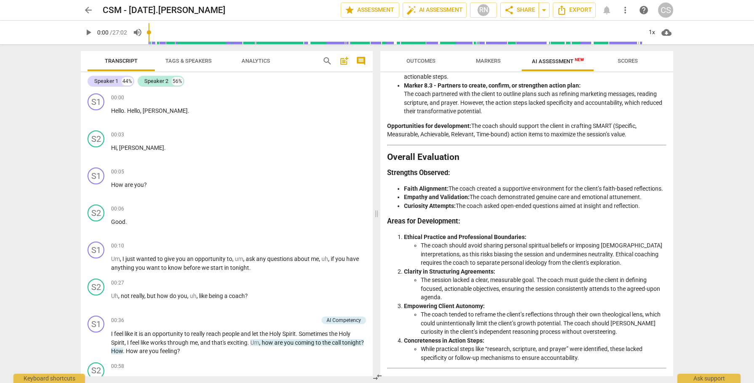
scroll to position [1081, 0]
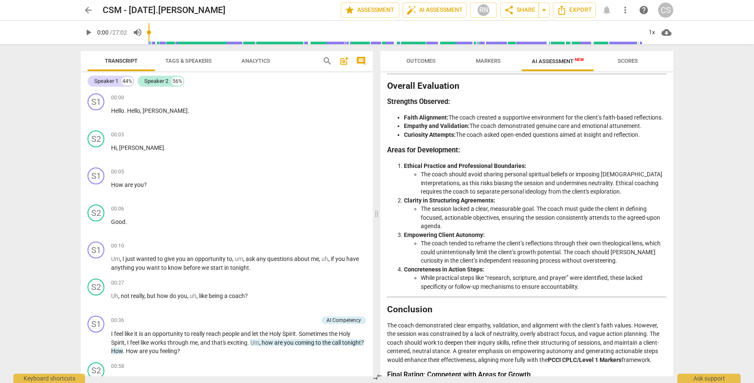
click at [486, 60] on span "Markers" at bounding box center [488, 61] width 25 height 6
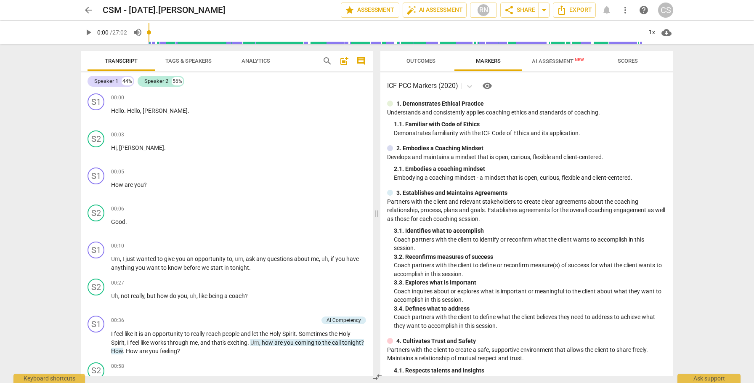
click at [426, 61] on span "Outcomes" at bounding box center [421, 61] width 29 height 6
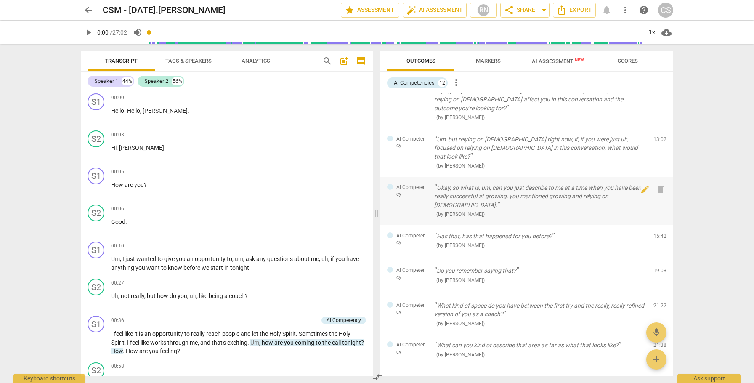
scroll to position [0, 0]
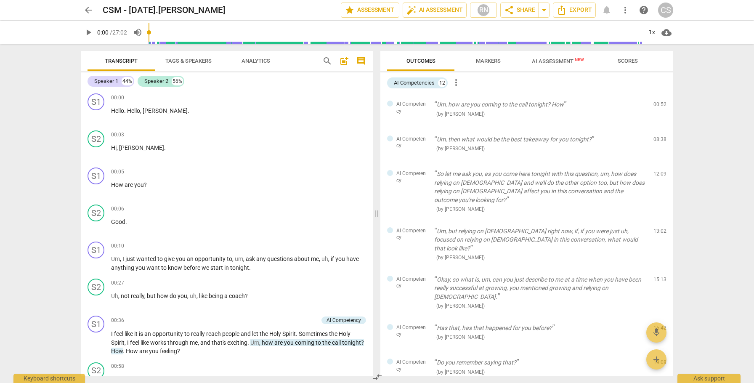
click at [541, 62] on span "AI Assessment New" at bounding box center [558, 61] width 52 height 6
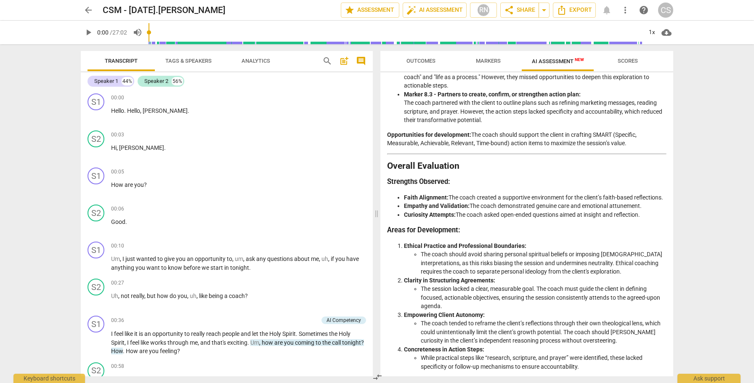
scroll to position [987, 0]
